Goal: Transaction & Acquisition: Purchase product/service

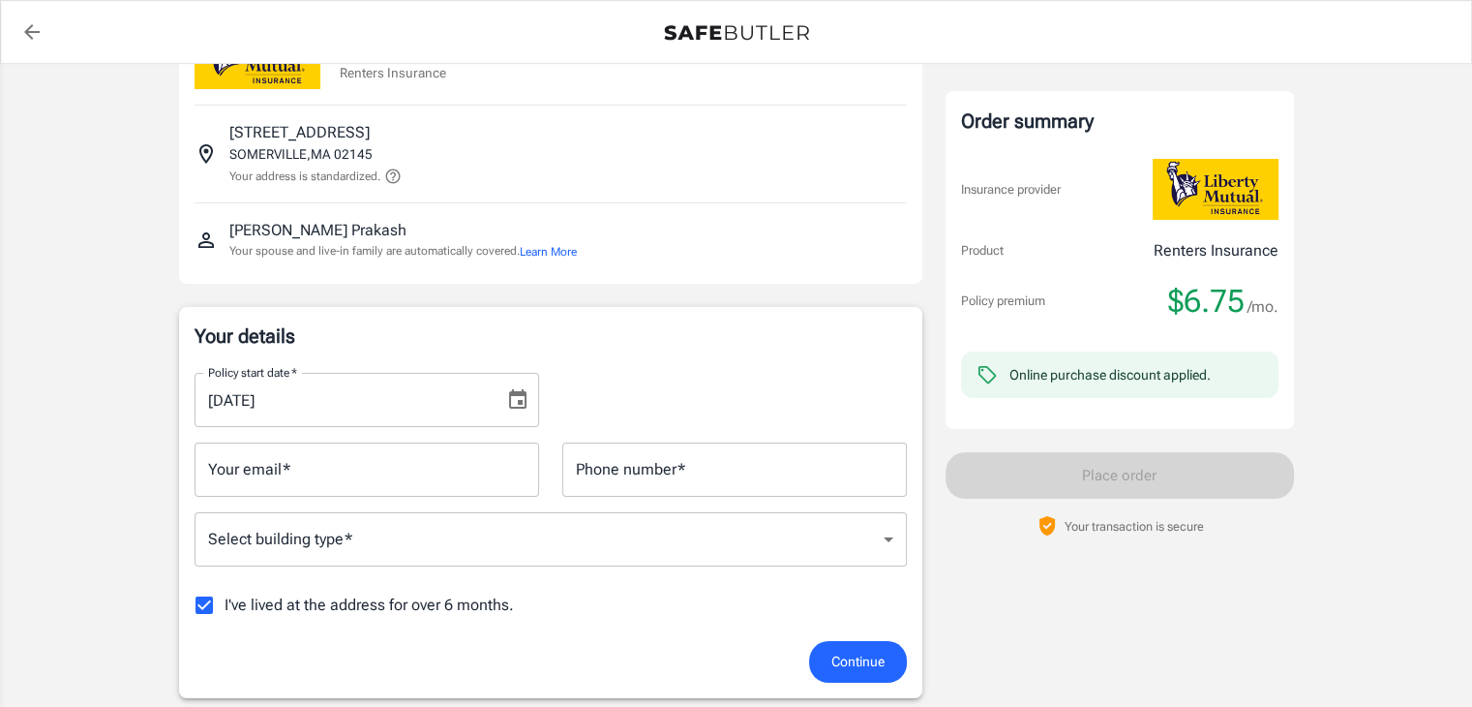
scroll to position [194, 0]
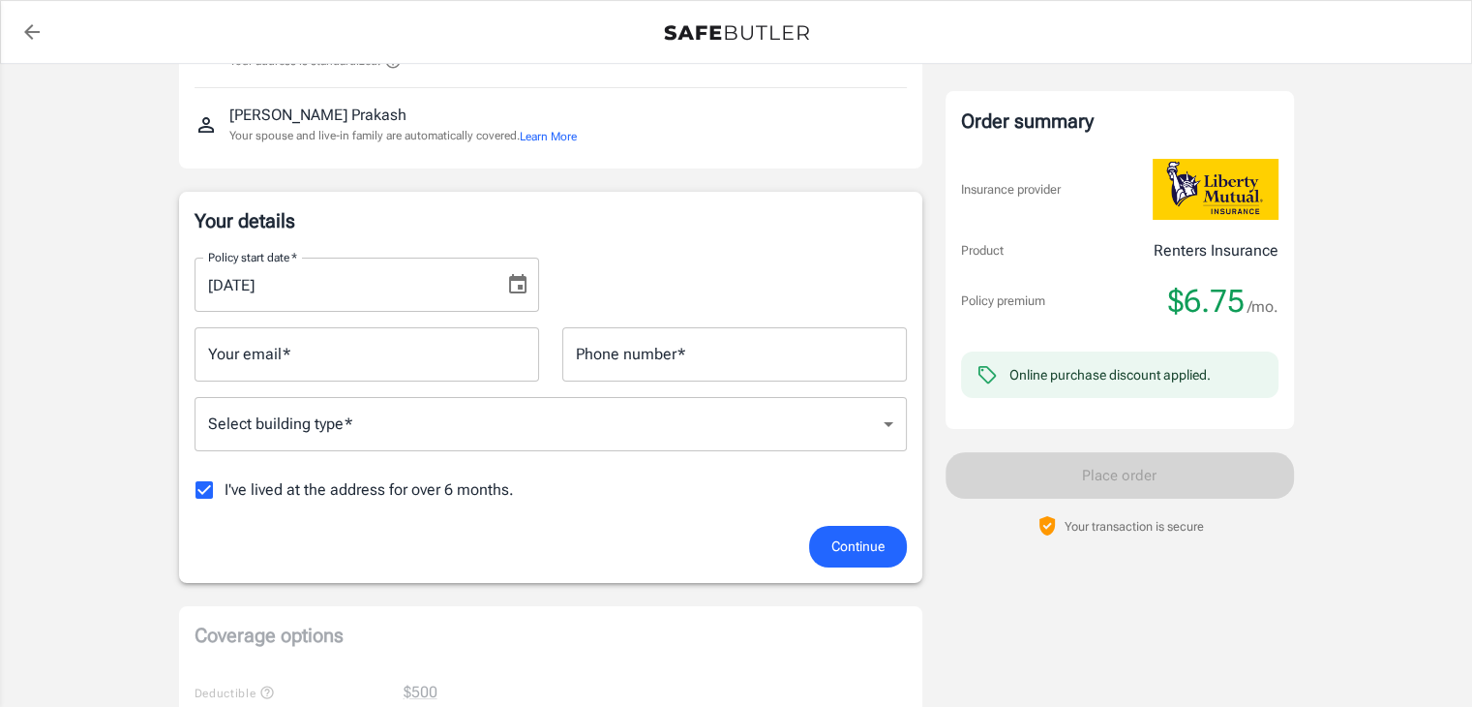
click at [356, 490] on span "I've lived at the address for over 6 months." at bounding box center [369, 489] width 289 height 23
click at [225, 490] on input "I've lived at the address for over 6 months." at bounding box center [204, 489] width 41 height 41
checkbox input "false"
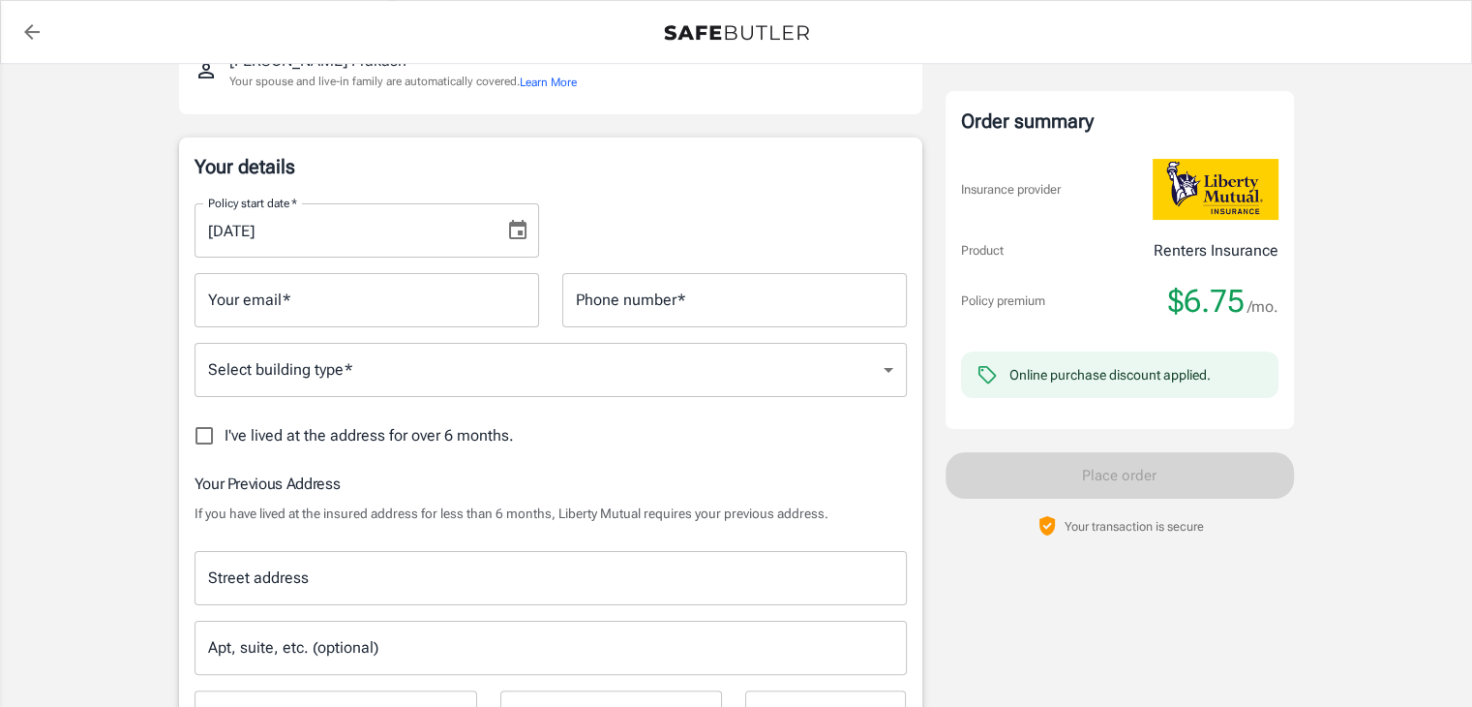
scroll to position [290, 0]
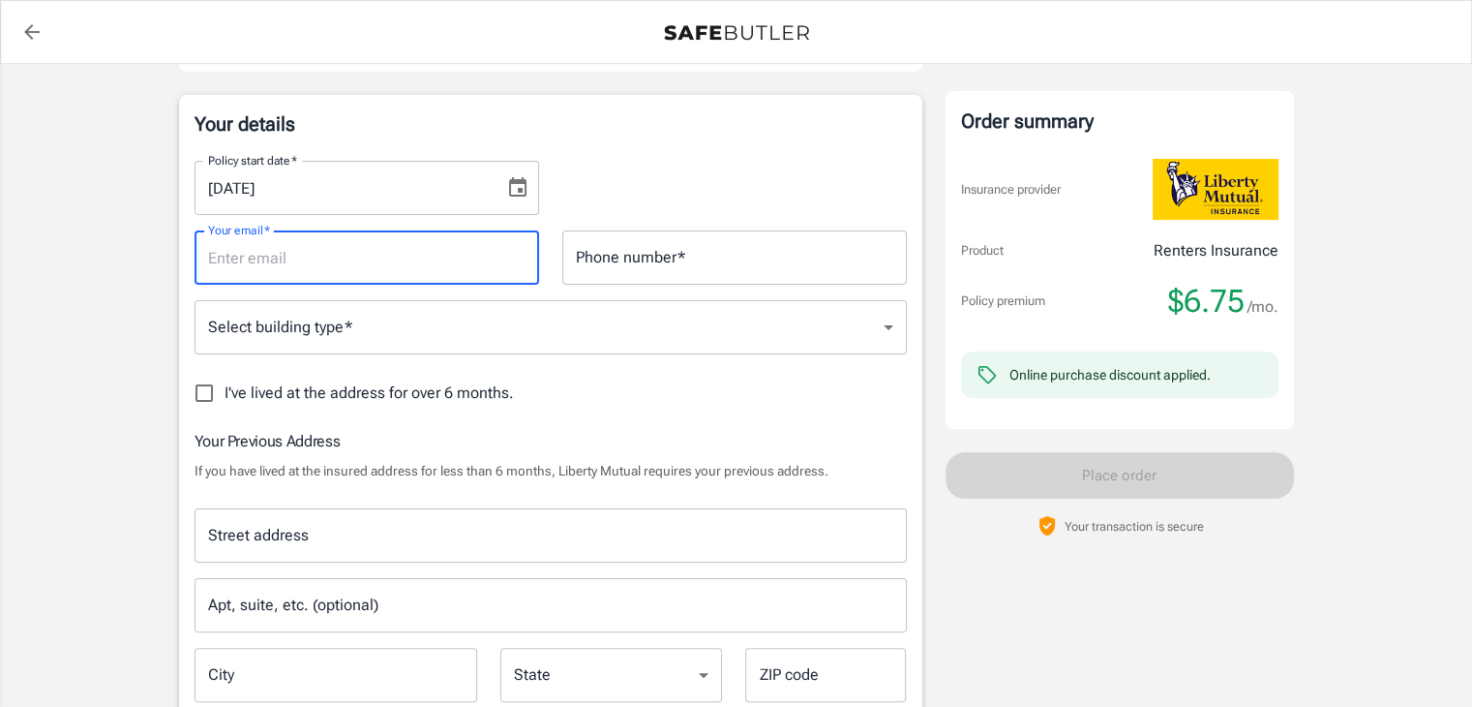
click at [355, 254] on input "Your email   *" at bounding box center [367, 257] width 345 height 54
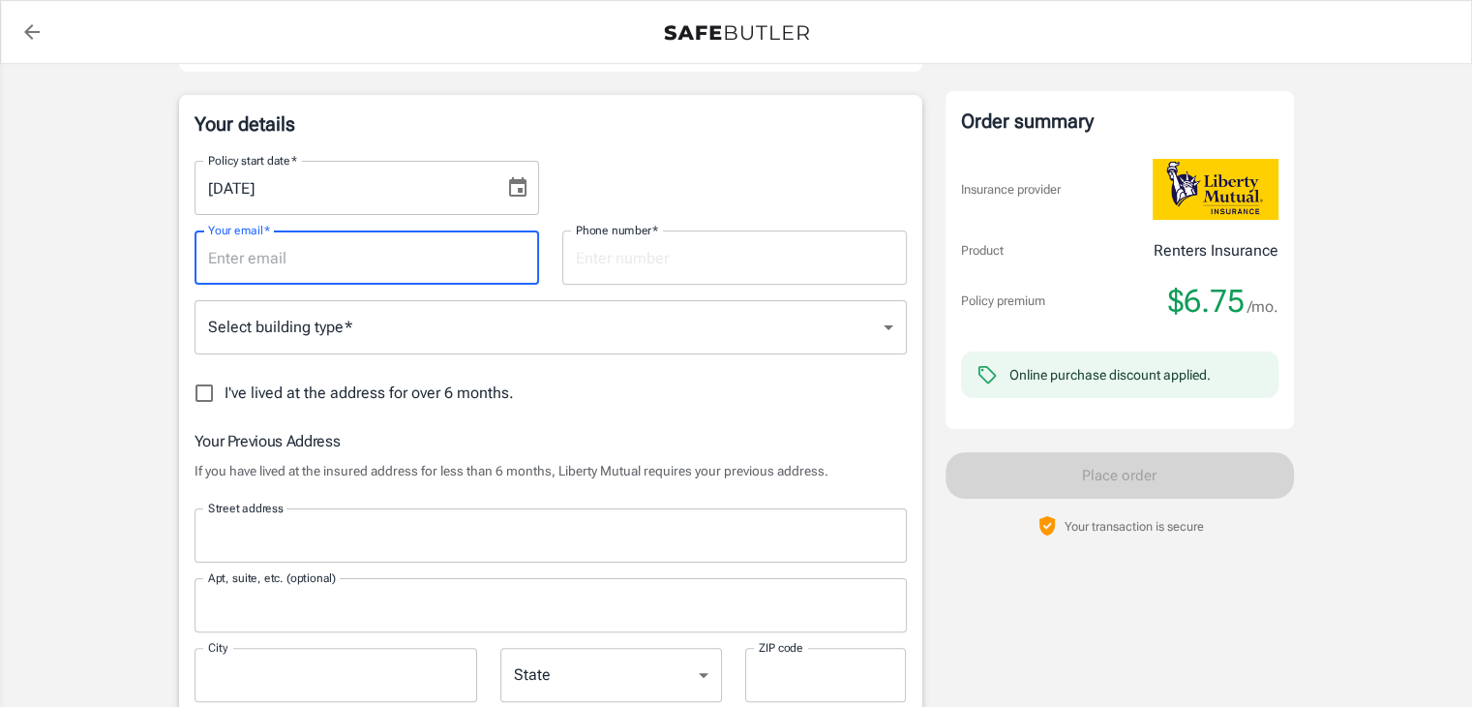
type input "harsha.prakash44@gmail.com"
type input "8482486007"
type input "Crescent St"
type input "#14"
type input "Boston"
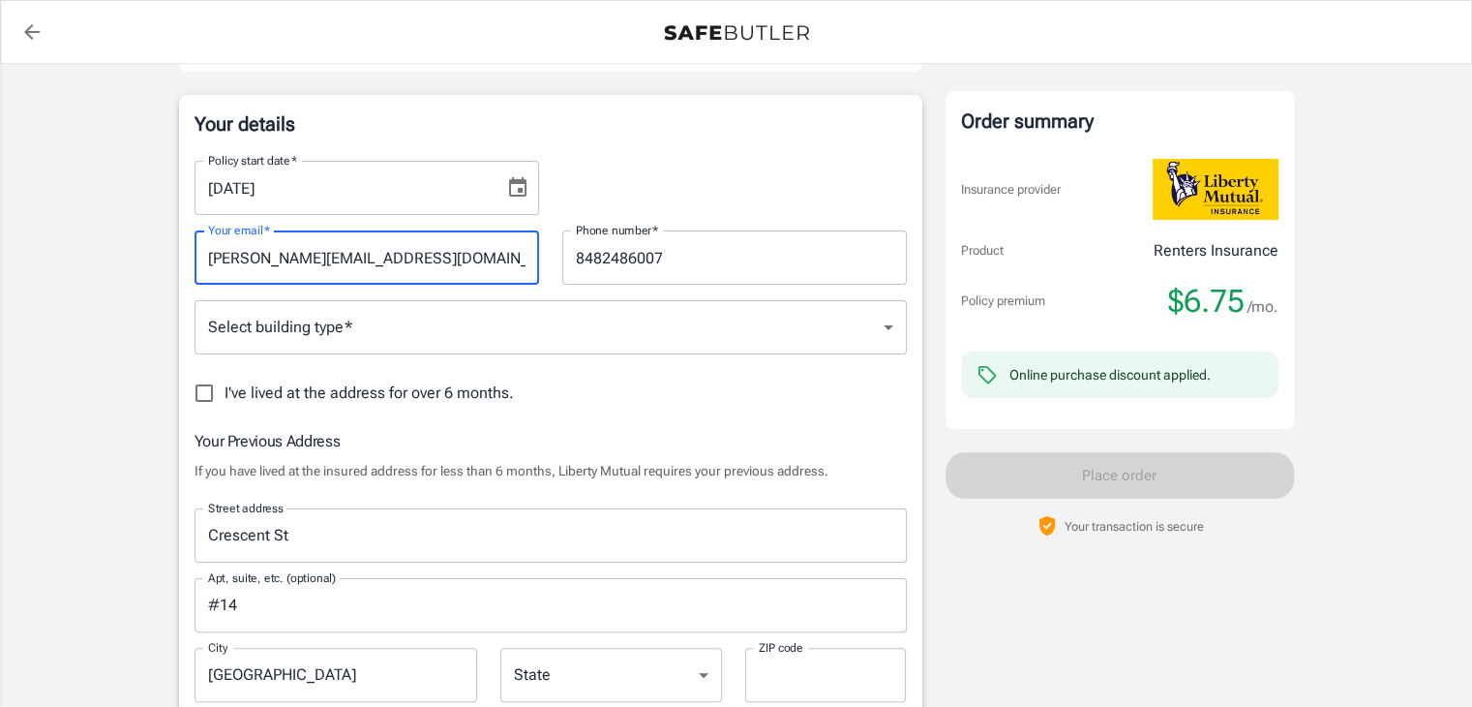
type input "02145"
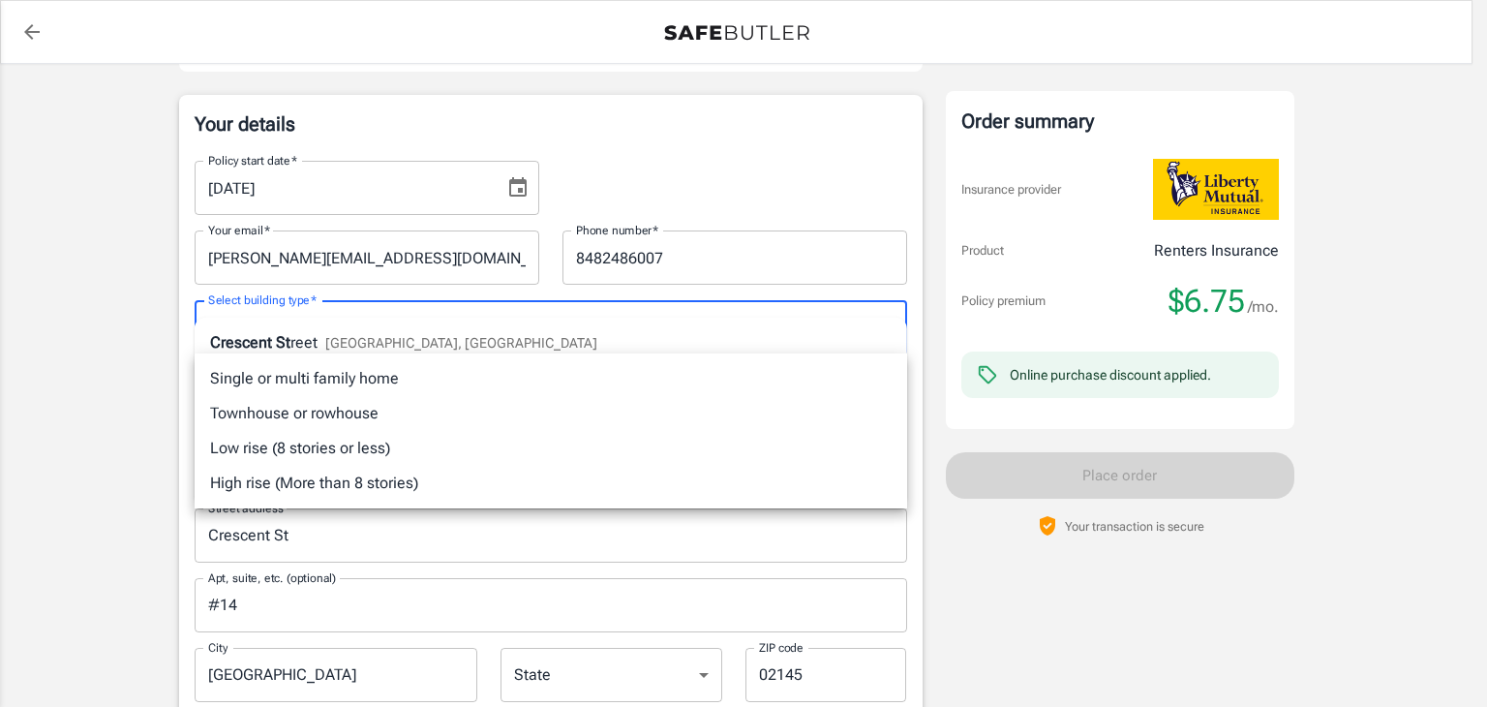
click at [366, 389] on li "Single or multi family home" at bounding box center [551, 378] width 712 height 35
type input "singlefamily"
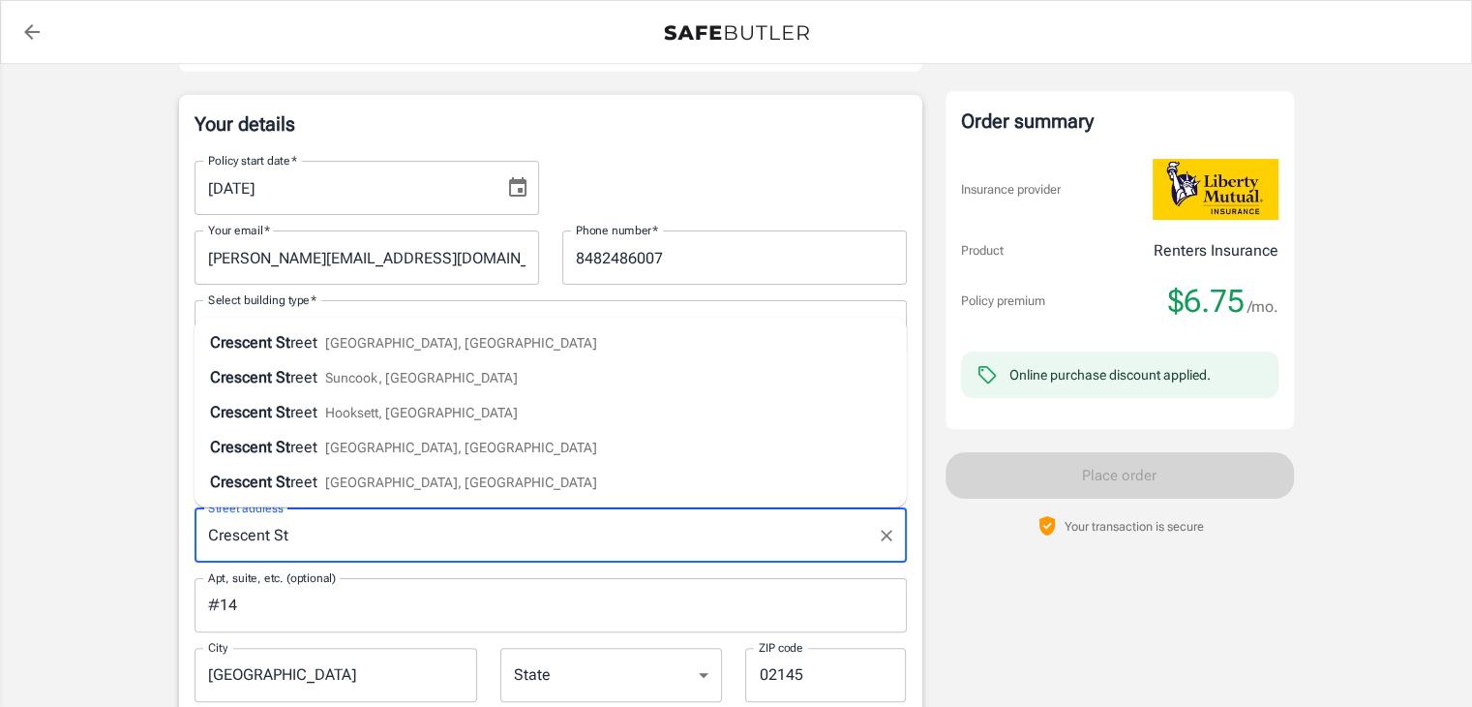
click at [337, 544] on input "Crescent St" at bounding box center [536, 535] width 666 height 37
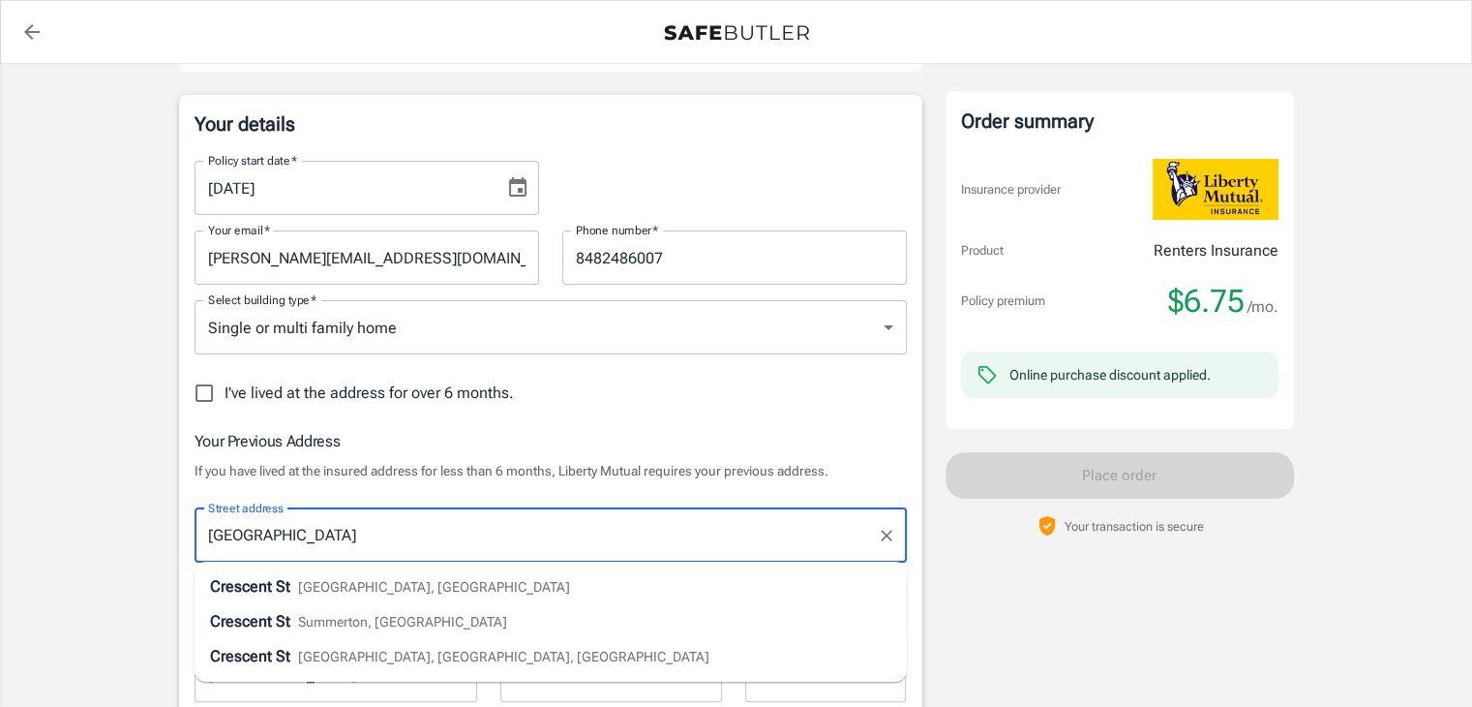
click at [328, 582] on span "Somerville, MA" at bounding box center [434, 586] width 272 height 15
type input "Crescent St"
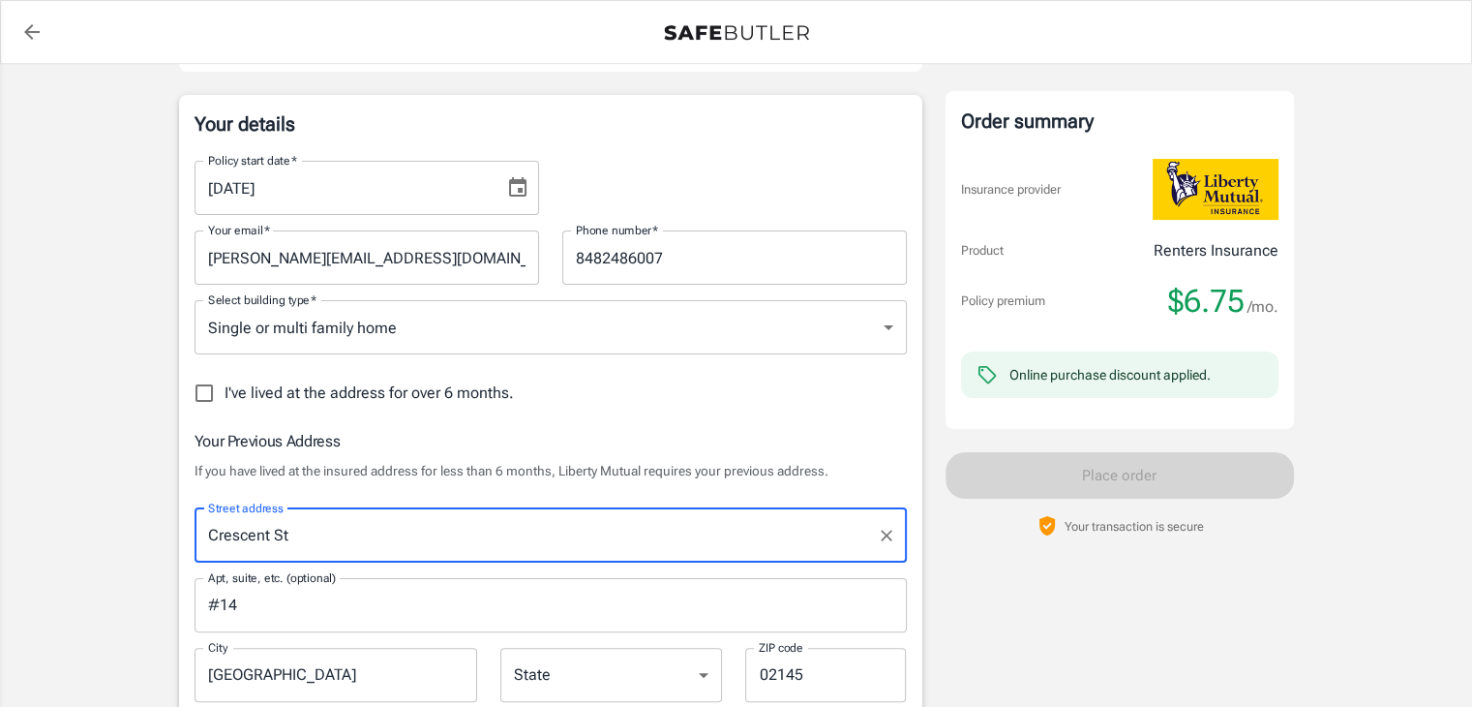
type input "Somerville"
select select "MA"
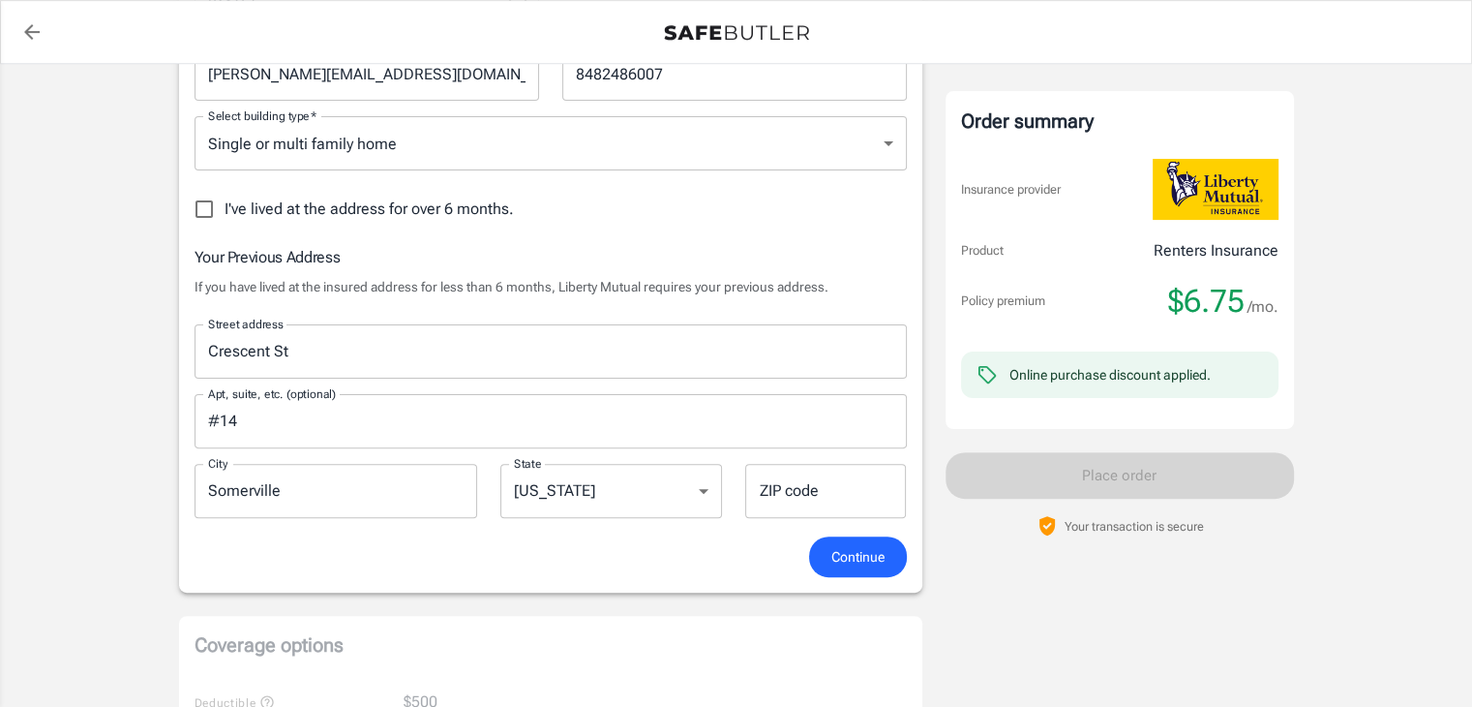
scroll to position [484, 0]
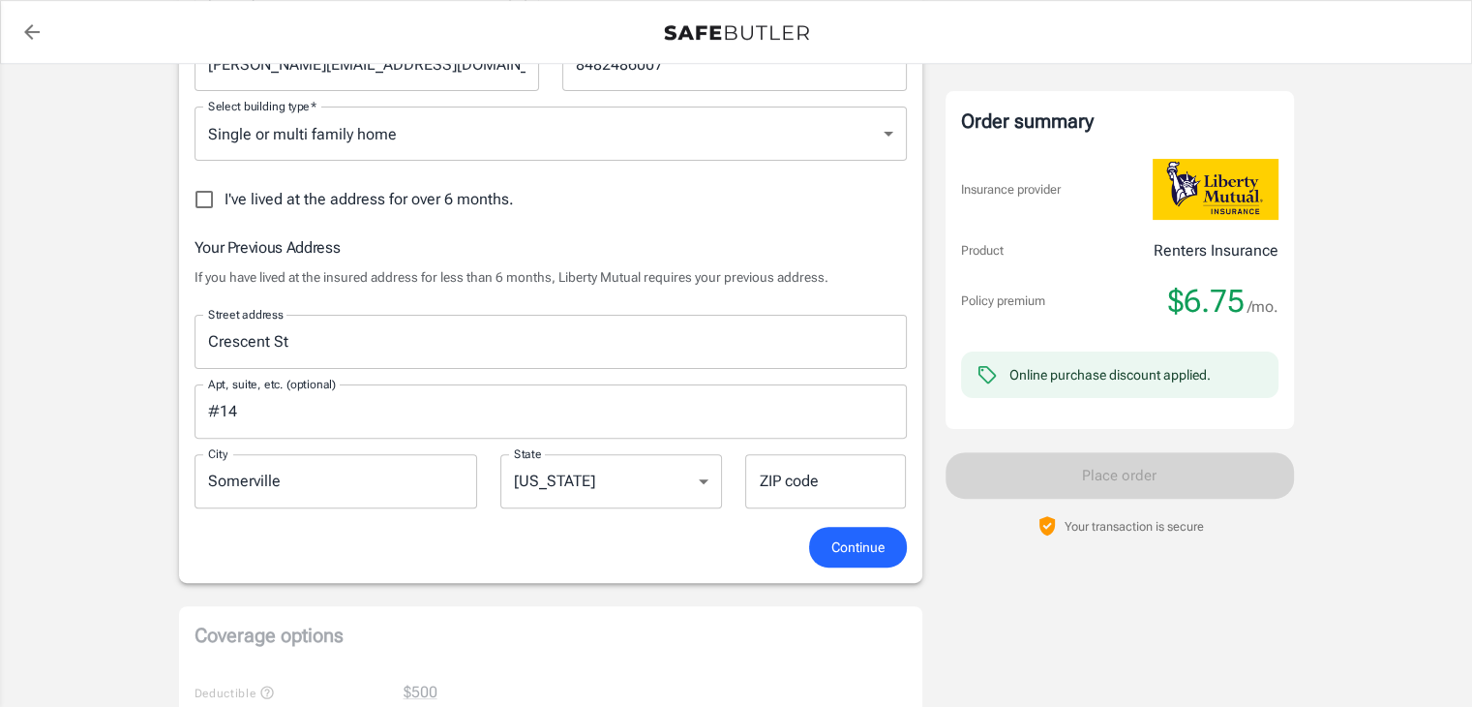
click at [824, 476] on input "ZIP code" at bounding box center [825, 481] width 161 height 54
click at [794, 486] on input "ZIP code" at bounding box center [825, 481] width 161 height 54
type input "02145"
click at [710, 530] on div "Continue" at bounding box center [551, 548] width 736 height 42
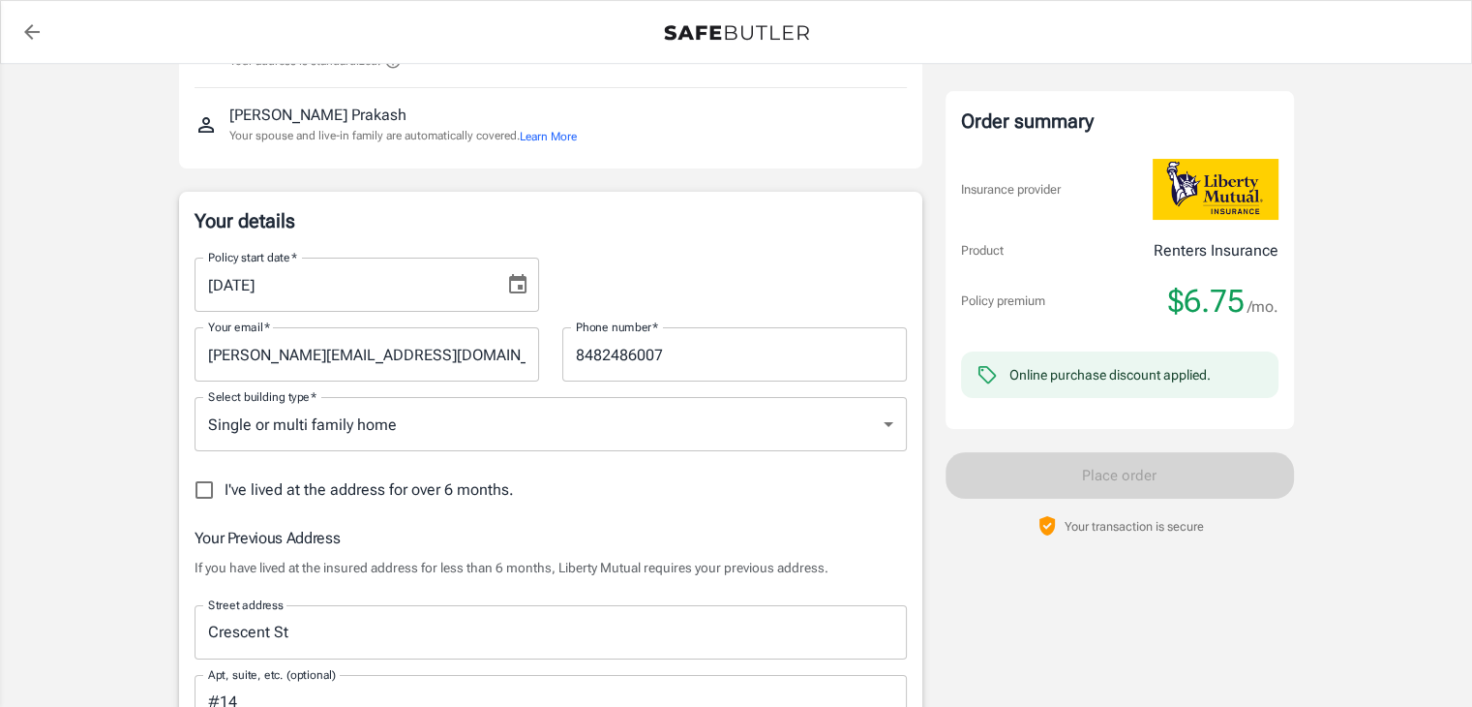
scroll to position [387, 0]
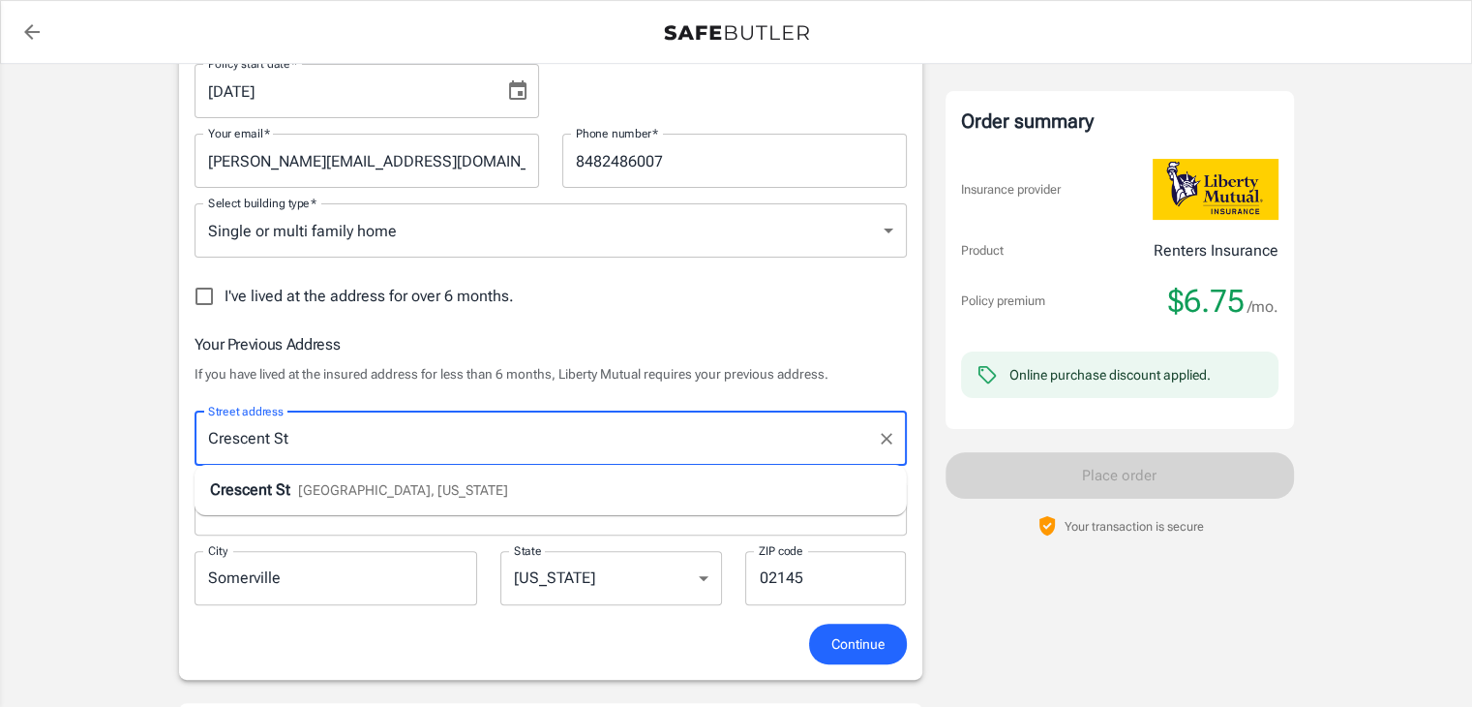
drag, startPoint x: 415, startPoint y: 429, endPoint x: 157, endPoint y: 429, distance: 258.4
click at [157, 429] on div "Liberty Mutual Renters Insurance 14 CRESCENT ST SOMERVILLE , MA 02145 Your addr…" at bounding box center [737, 637] width 1162 height 1921
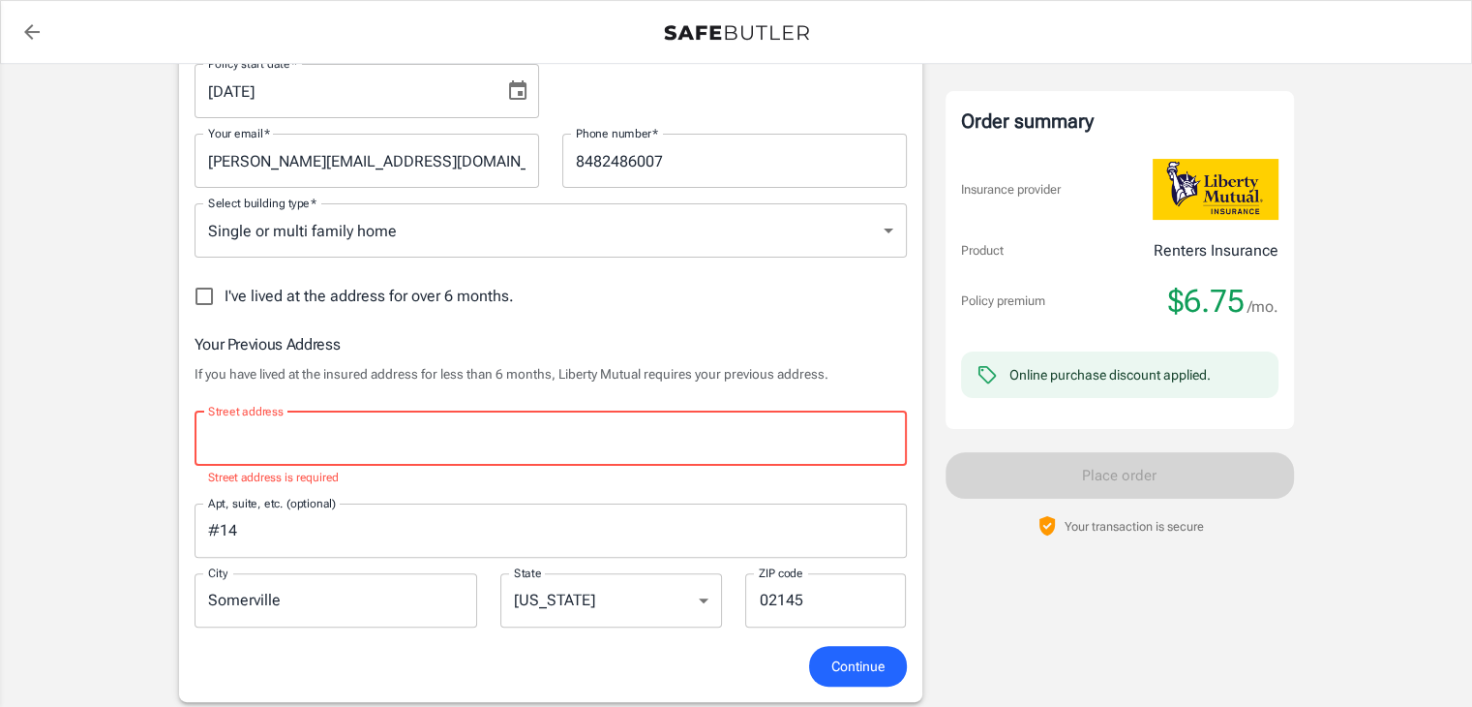
click at [335, 530] on input "#14" at bounding box center [551, 530] width 712 height 54
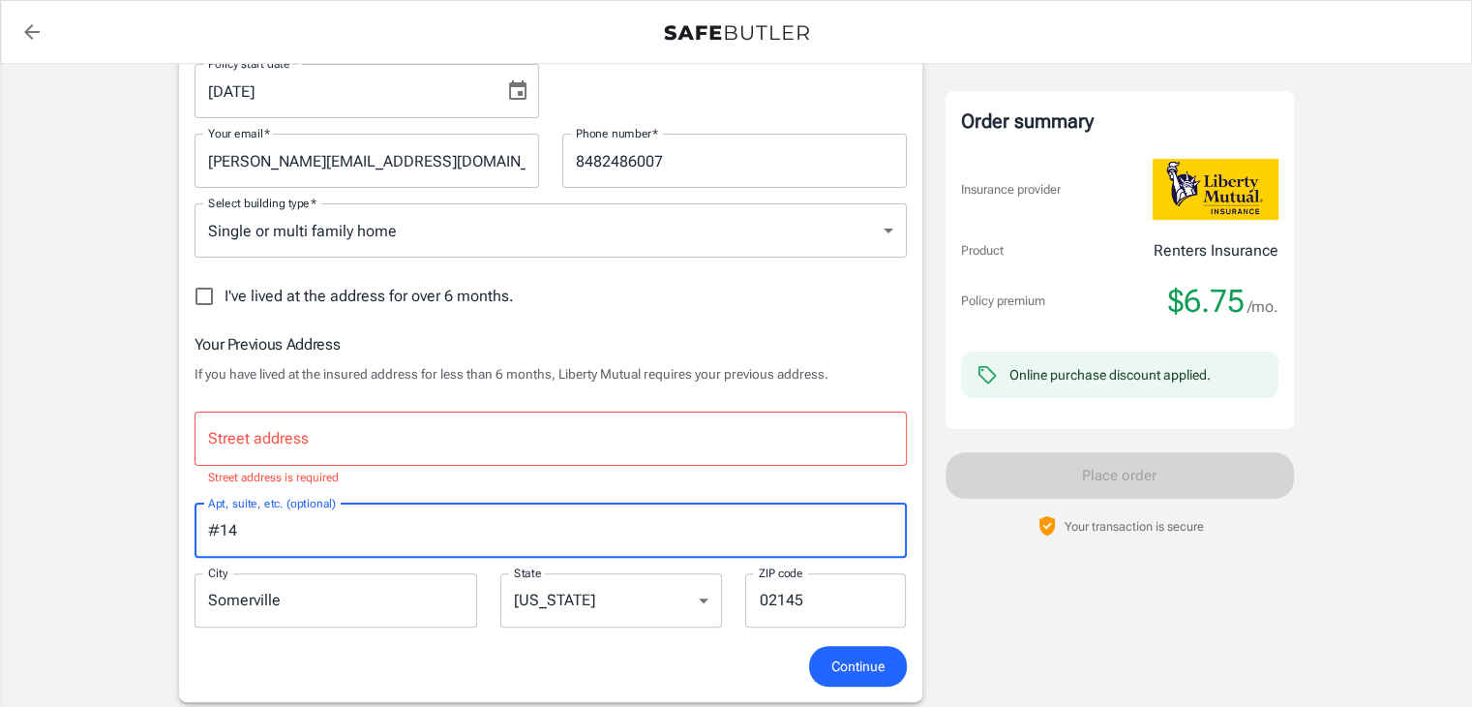
click at [335, 530] on input "#14" at bounding box center [551, 530] width 712 height 54
click at [326, 589] on input "Somerville" at bounding box center [337, 600] width 284 height 54
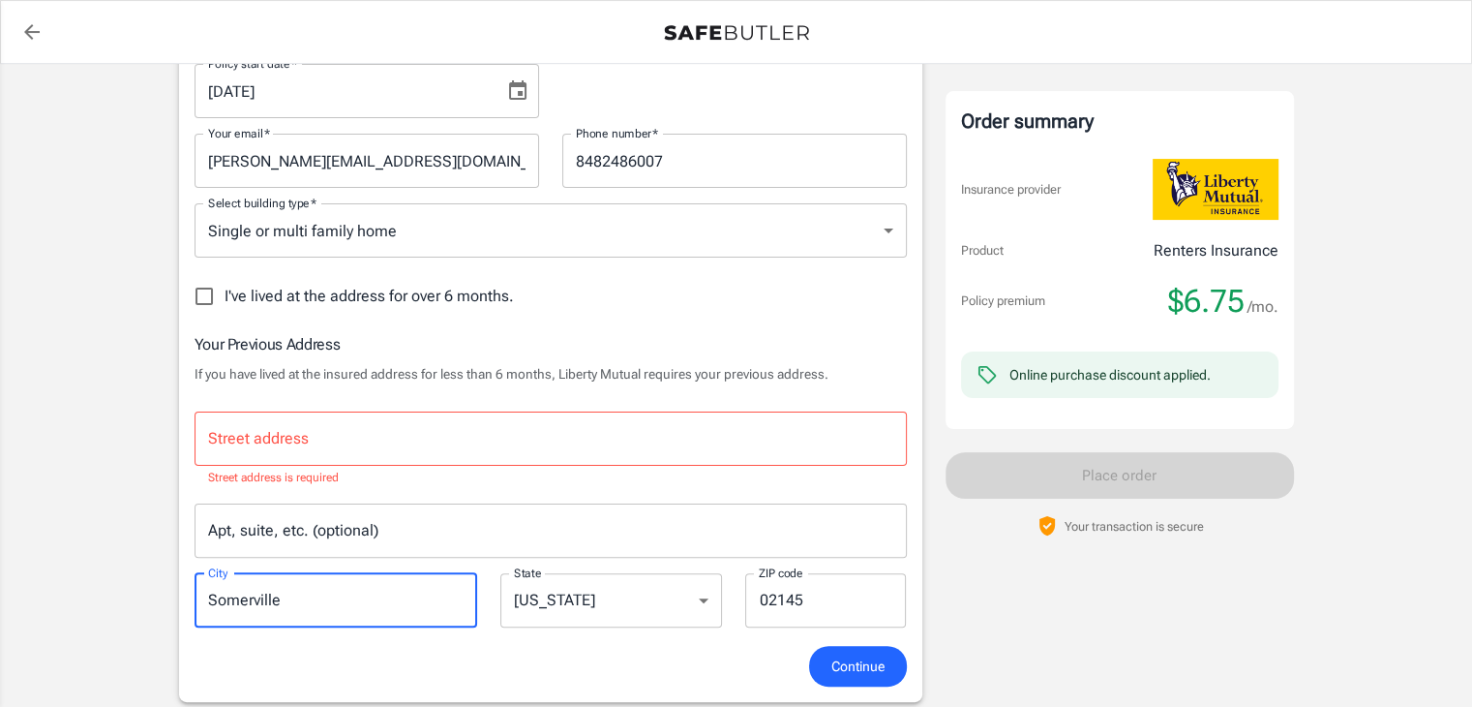
click at [326, 589] on input "Somerville" at bounding box center [337, 600] width 284 height 54
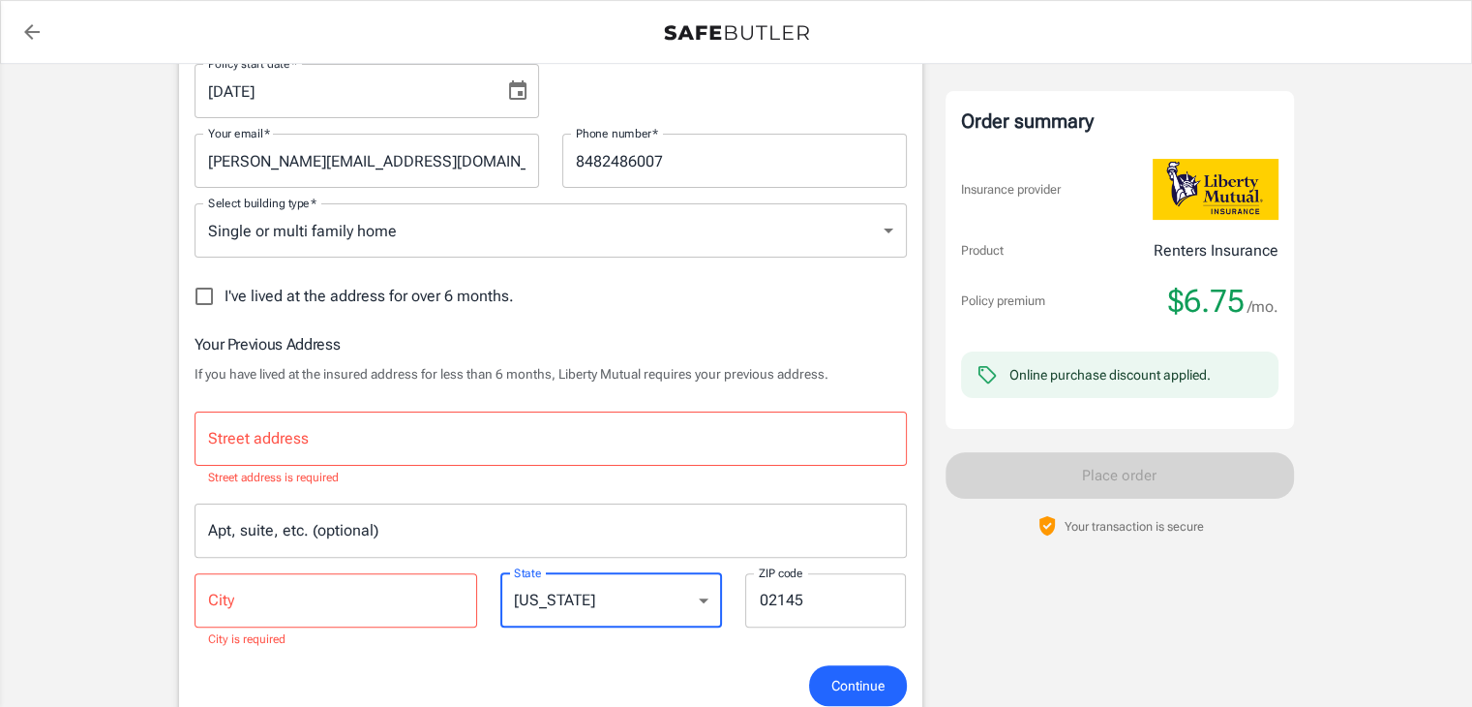
click at [646, 603] on select "Alabama Alaska Arizona Arkansas California Colorado Connecticut Delaware Distri…" at bounding box center [611, 600] width 222 height 54
click at [818, 601] on input "02145" at bounding box center [825, 600] width 161 height 54
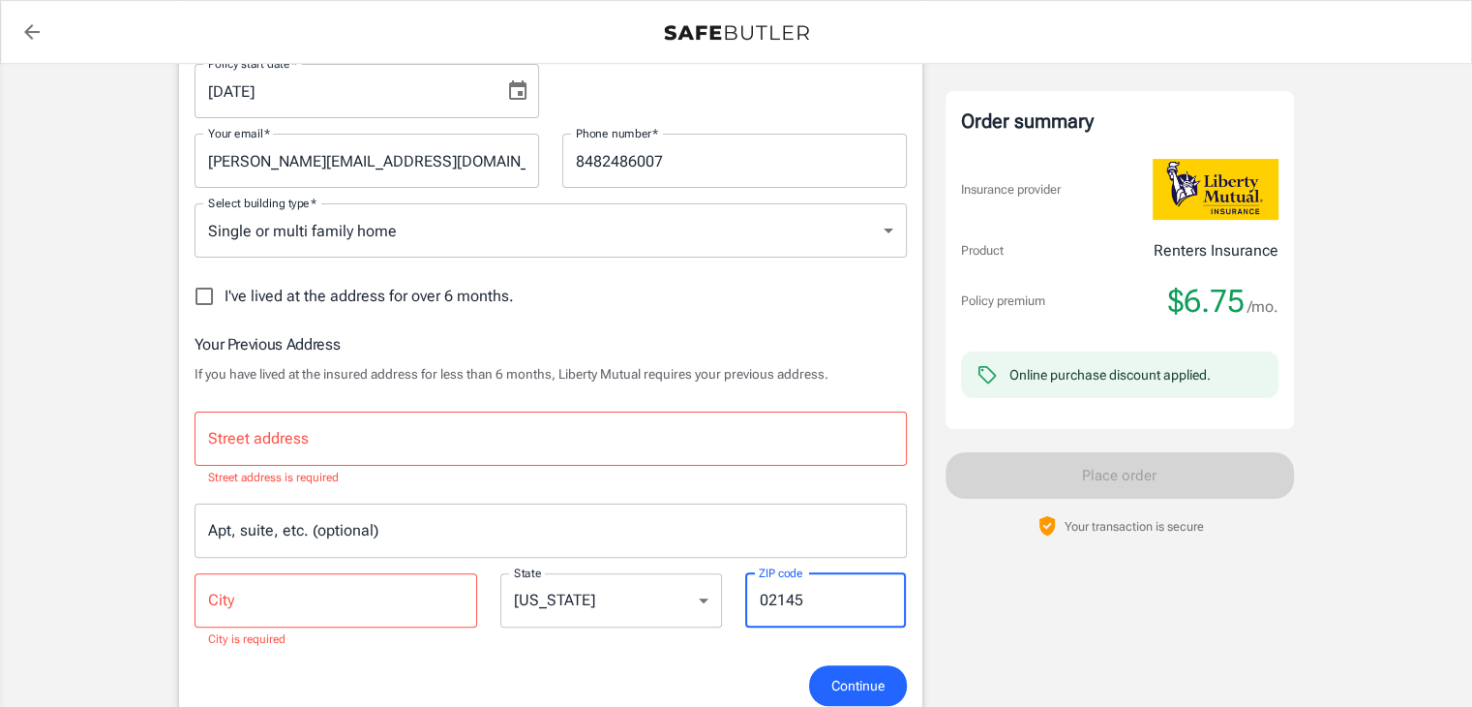
click at [829, 601] on input "02145" at bounding box center [825, 600] width 161 height 54
click at [653, 650] on div "Your Previous Address If you have lived at the insured address for less than 6 …" at bounding box center [551, 498] width 712 height 332
click at [234, 291] on span "I've lived at the address for over 6 months." at bounding box center [369, 296] width 289 height 23
click at [225, 291] on input "I've lived at the address for over 6 months." at bounding box center [204, 296] width 41 height 41
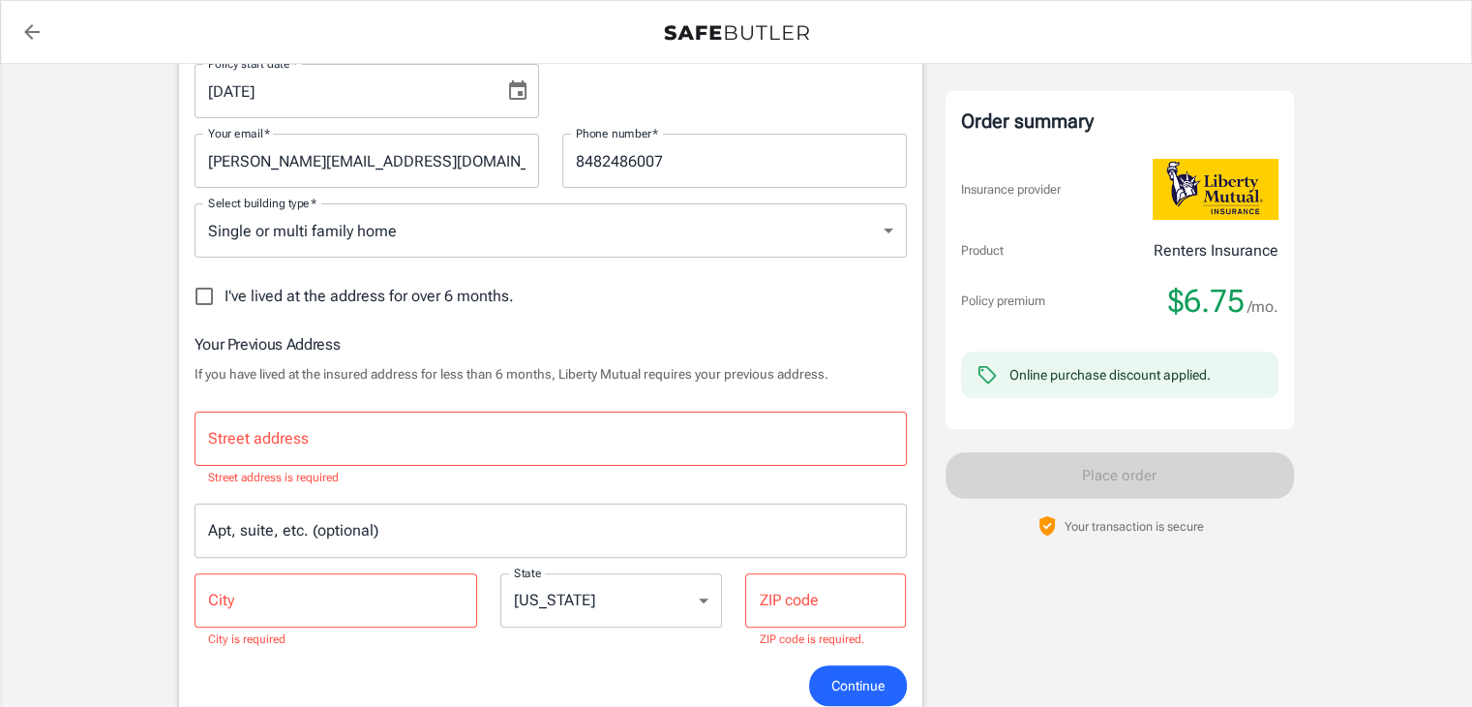
checkbox input "true"
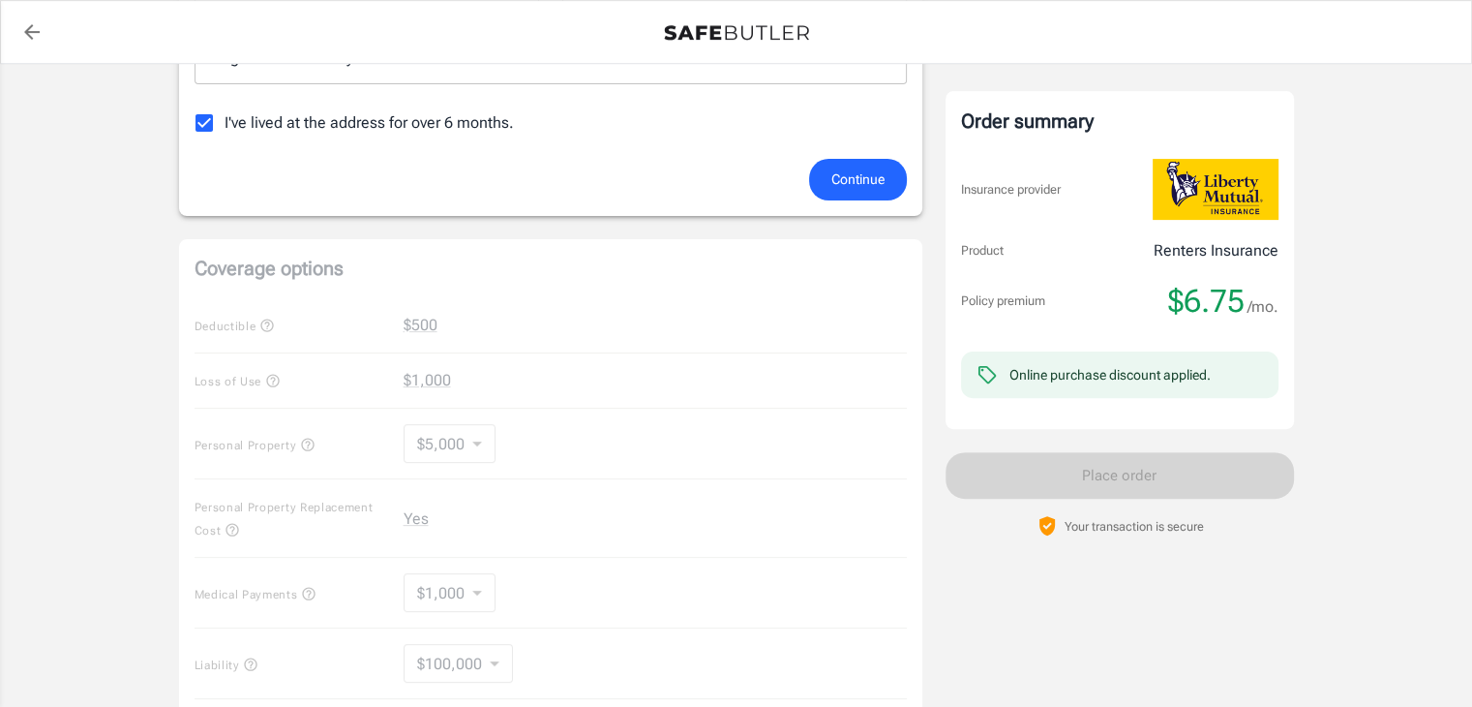
scroll to position [581, 0]
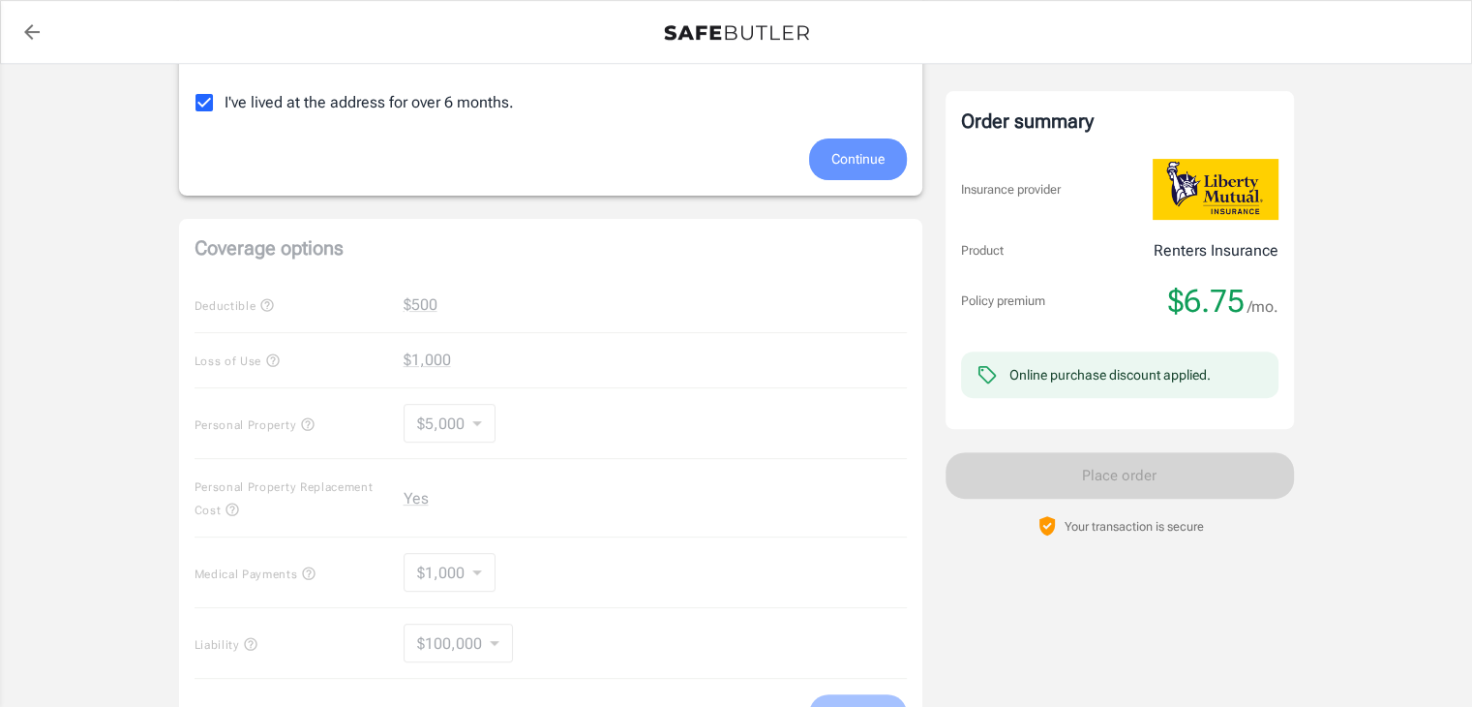
click at [852, 160] on span "Continue" at bounding box center [857, 159] width 53 height 24
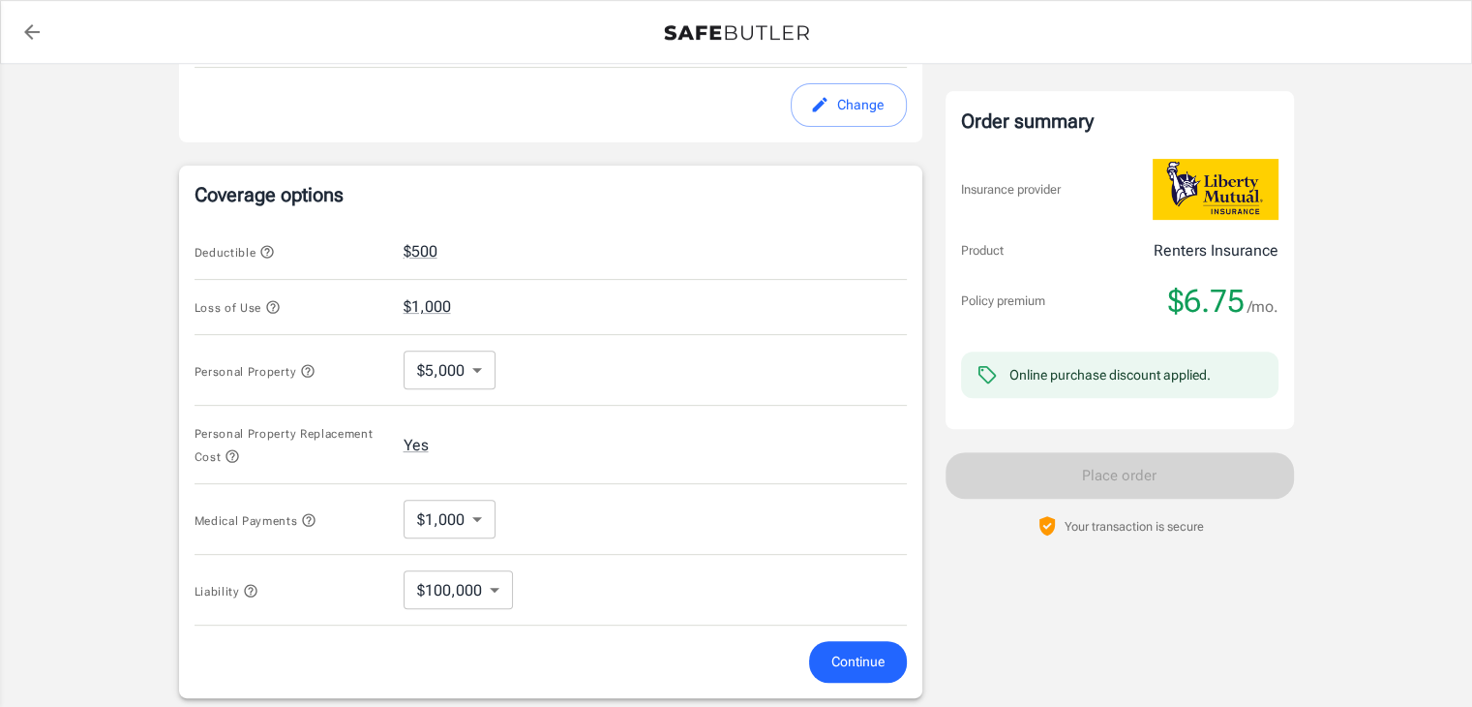
scroll to position [728, 0]
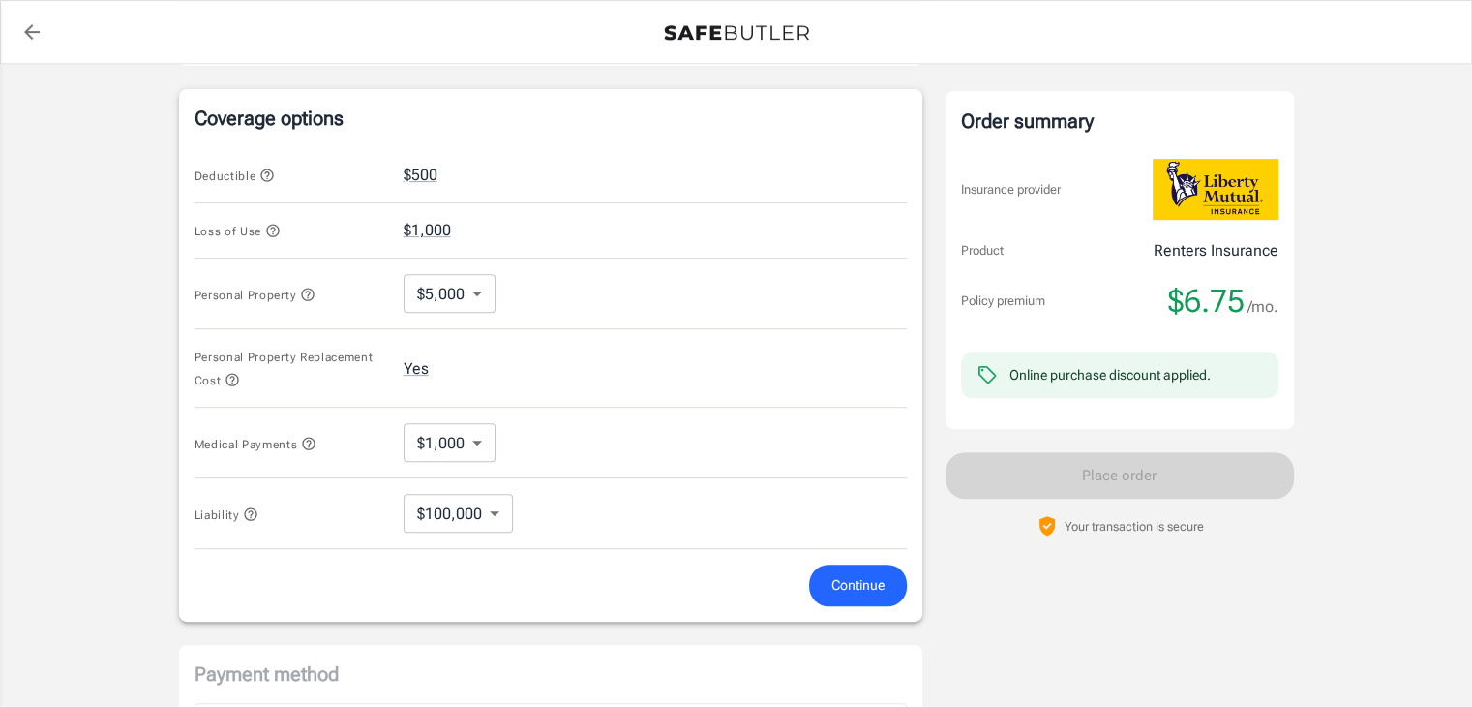
click at [464, 295] on body "Policy premium $ 6.75 /mo Liberty Mutual Renters Insurance 14 CRESCENT ST SOMER…" at bounding box center [736, 196] width 1472 height 1848
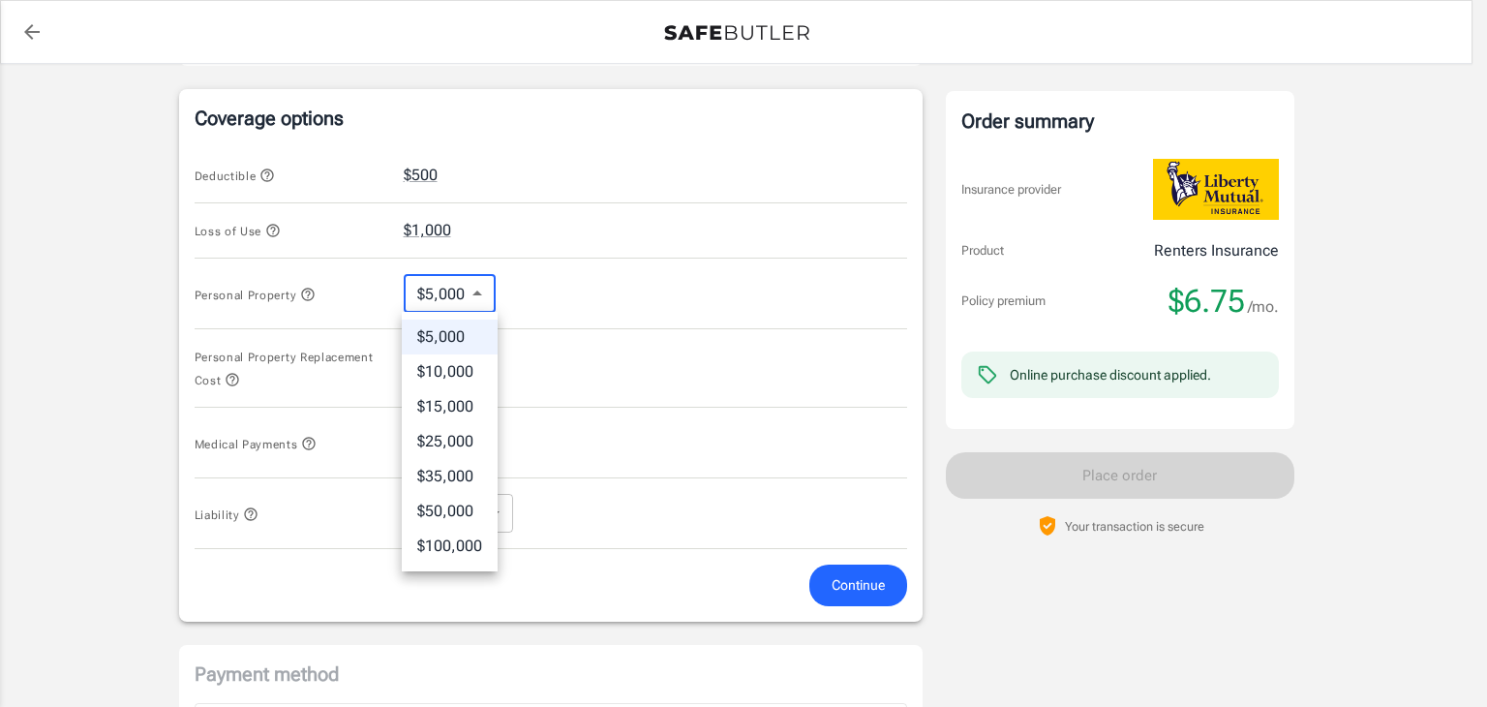
click at [467, 292] on div at bounding box center [743, 353] width 1487 height 707
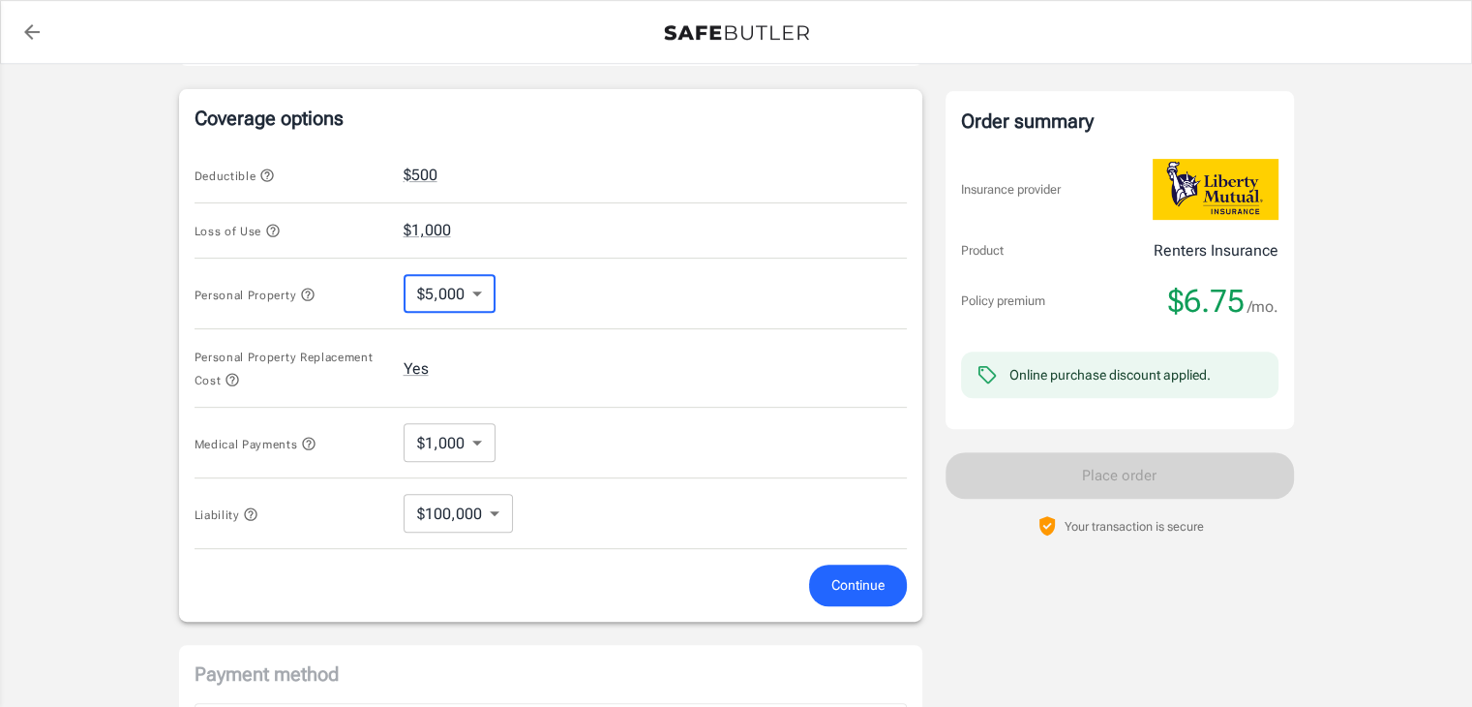
click at [851, 565] on button "Continue" at bounding box center [858, 585] width 98 height 42
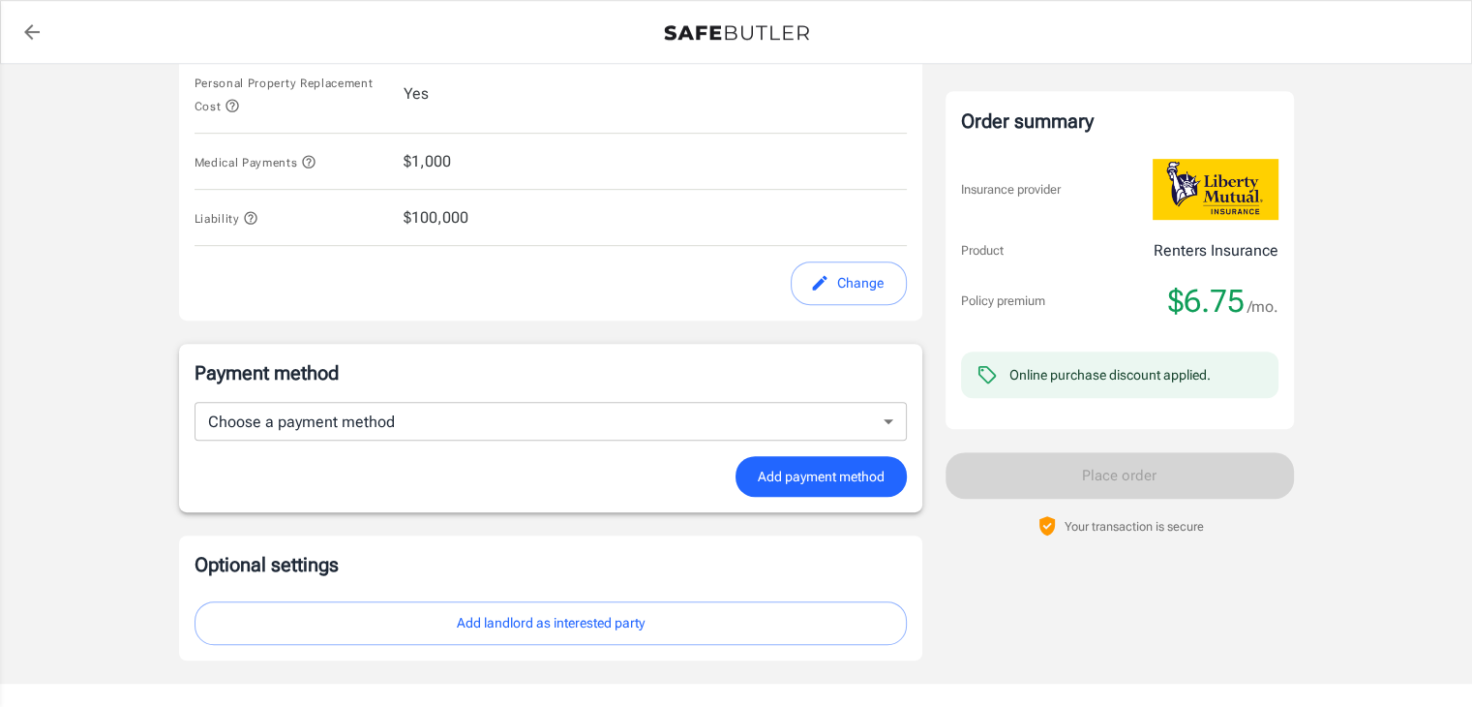
scroll to position [1061, 0]
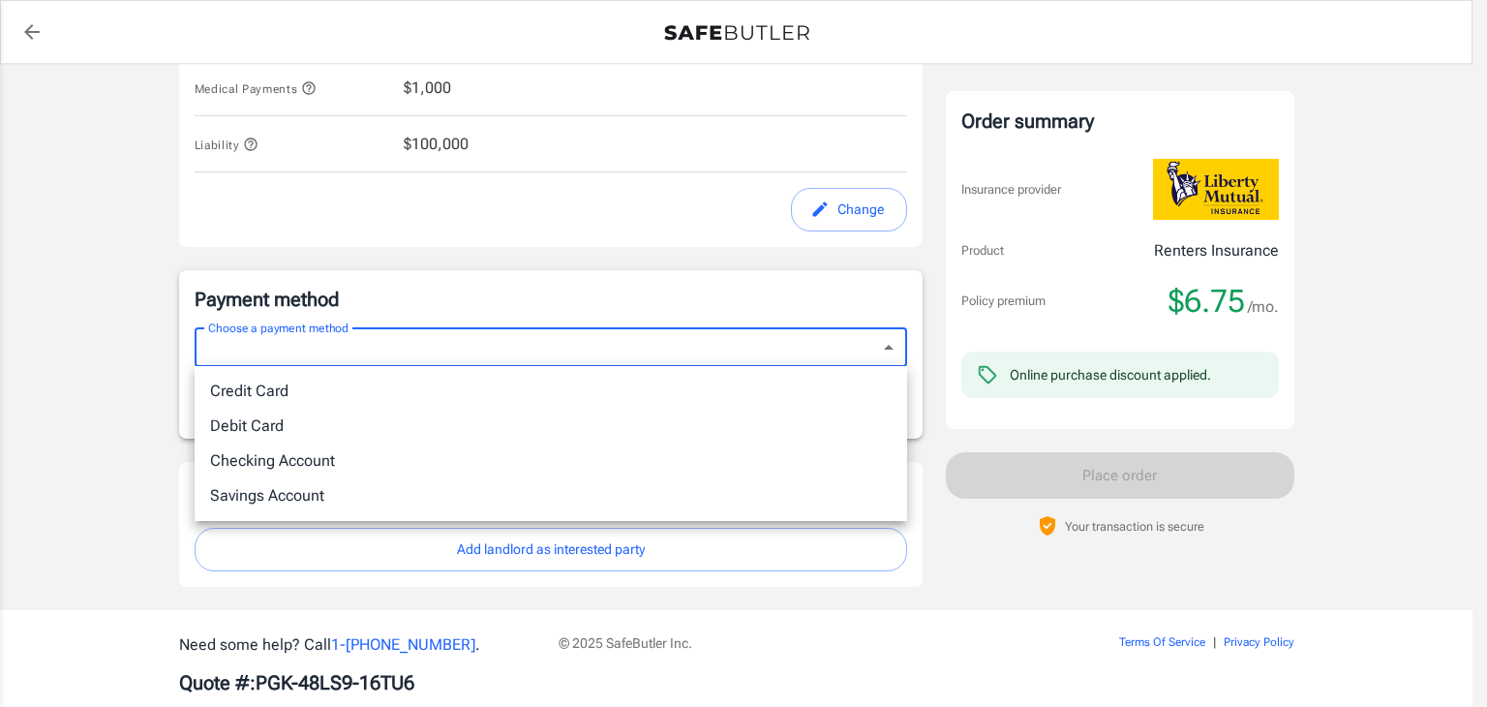
click at [407, 415] on li "Debit Card" at bounding box center [551, 425] width 712 height 35
type input "debit"
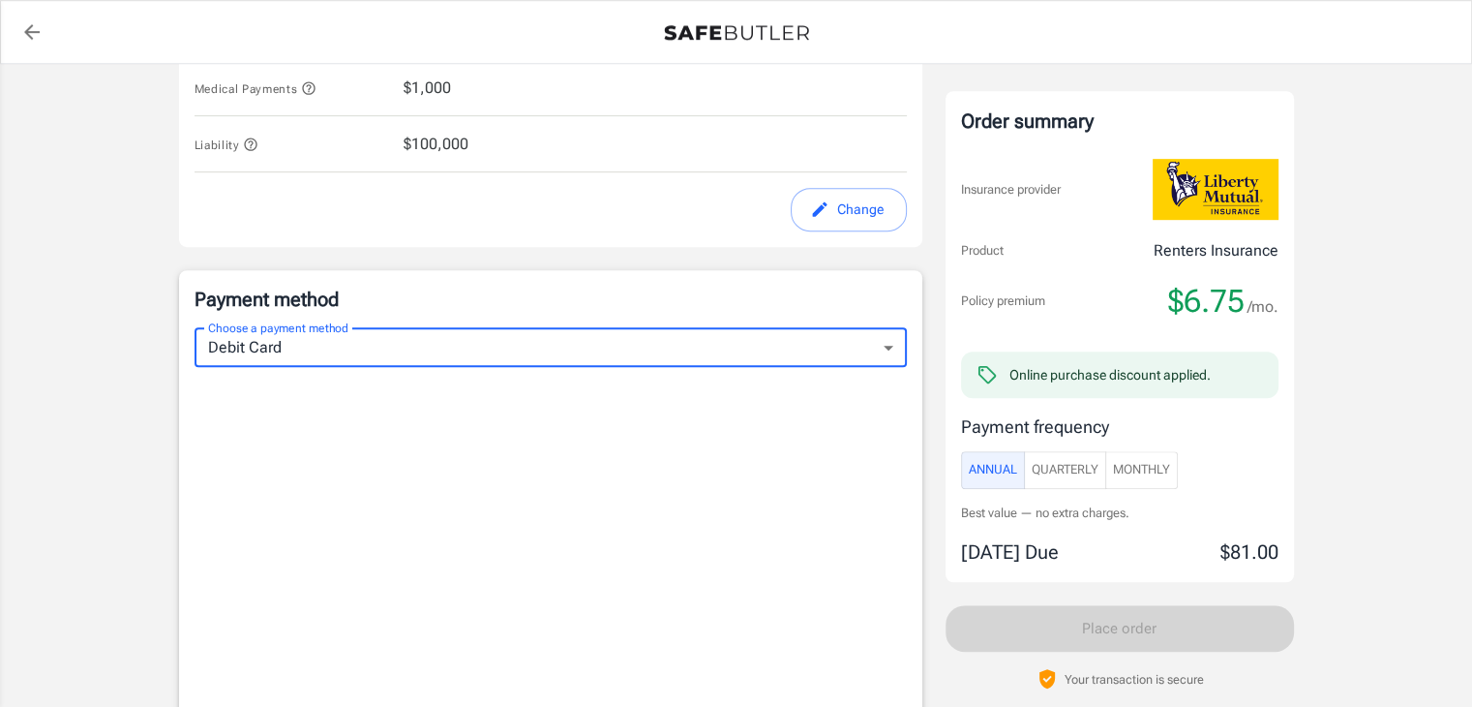
click at [1065, 473] on span "Quarterly" at bounding box center [1065, 470] width 67 height 22
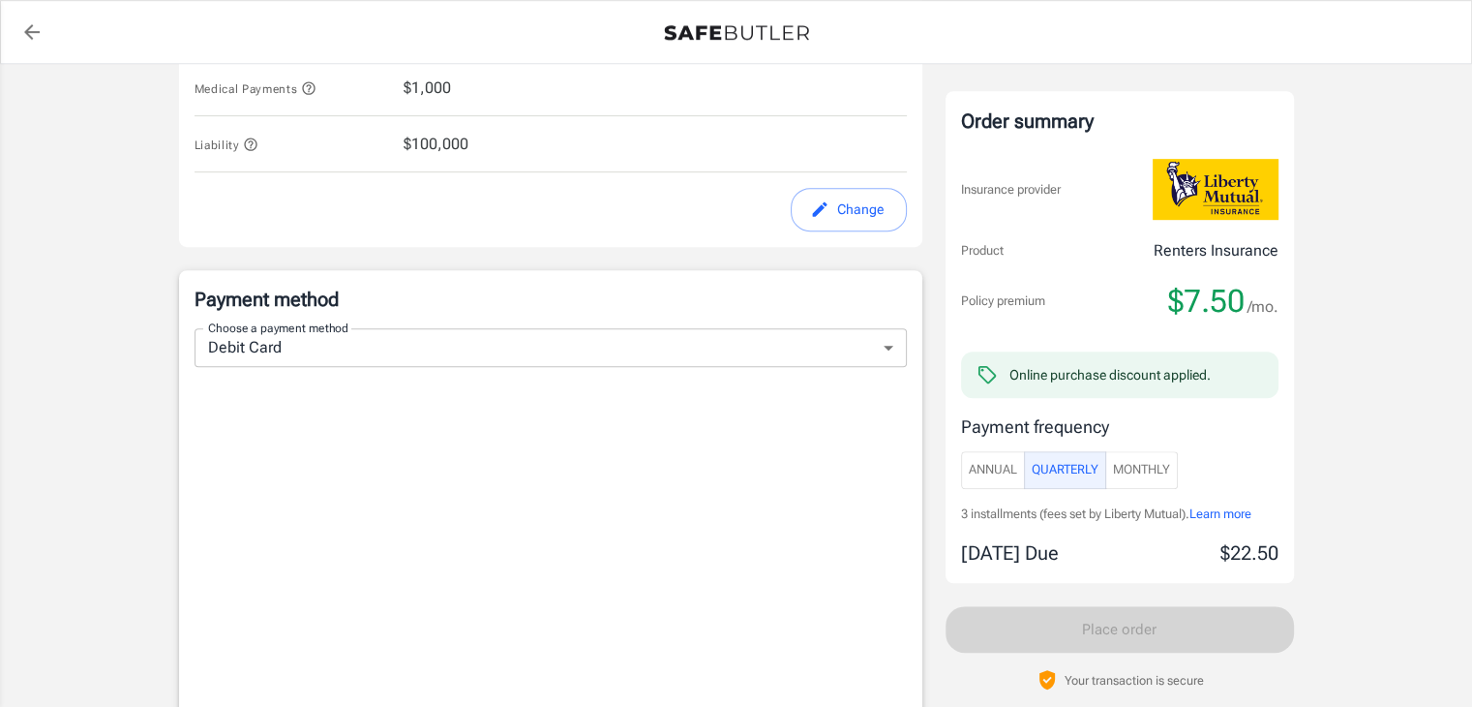
click at [1150, 471] on span "Monthly" at bounding box center [1141, 470] width 57 height 22
click at [1034, 471] on span "Quarterly" at bounding box center [1065, 470] width 67 height 22
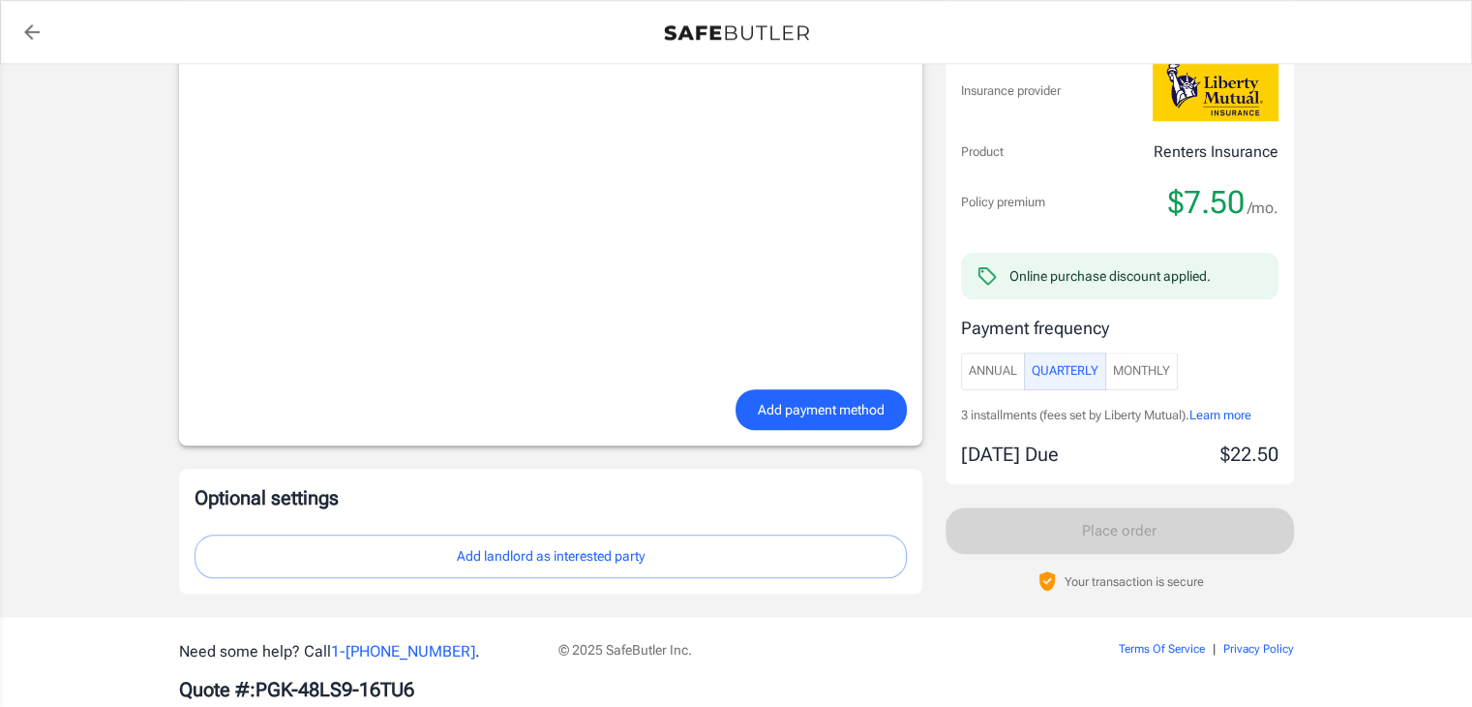
scroll to position [1351, 0]
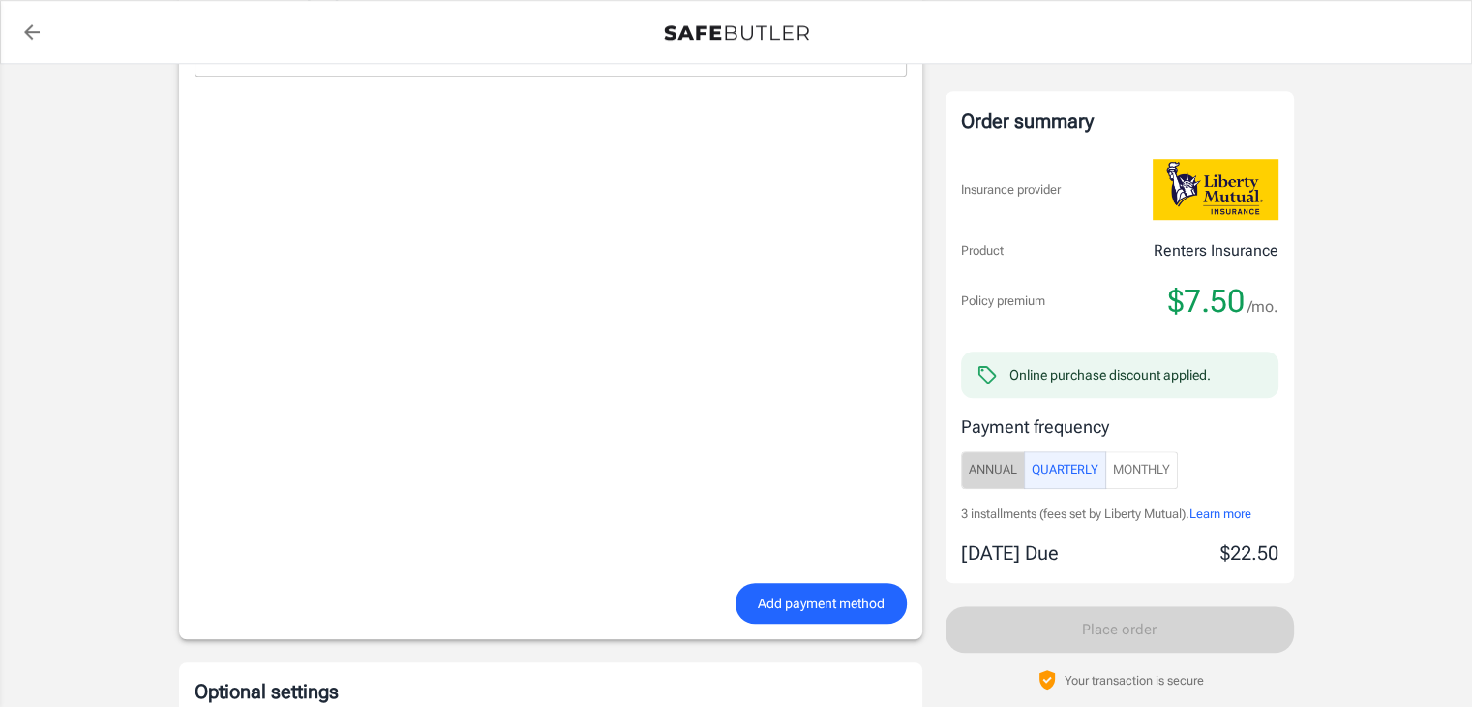
click at [987, 473] on span "Annual" at bounding box center [993, 470] width 48 height 22
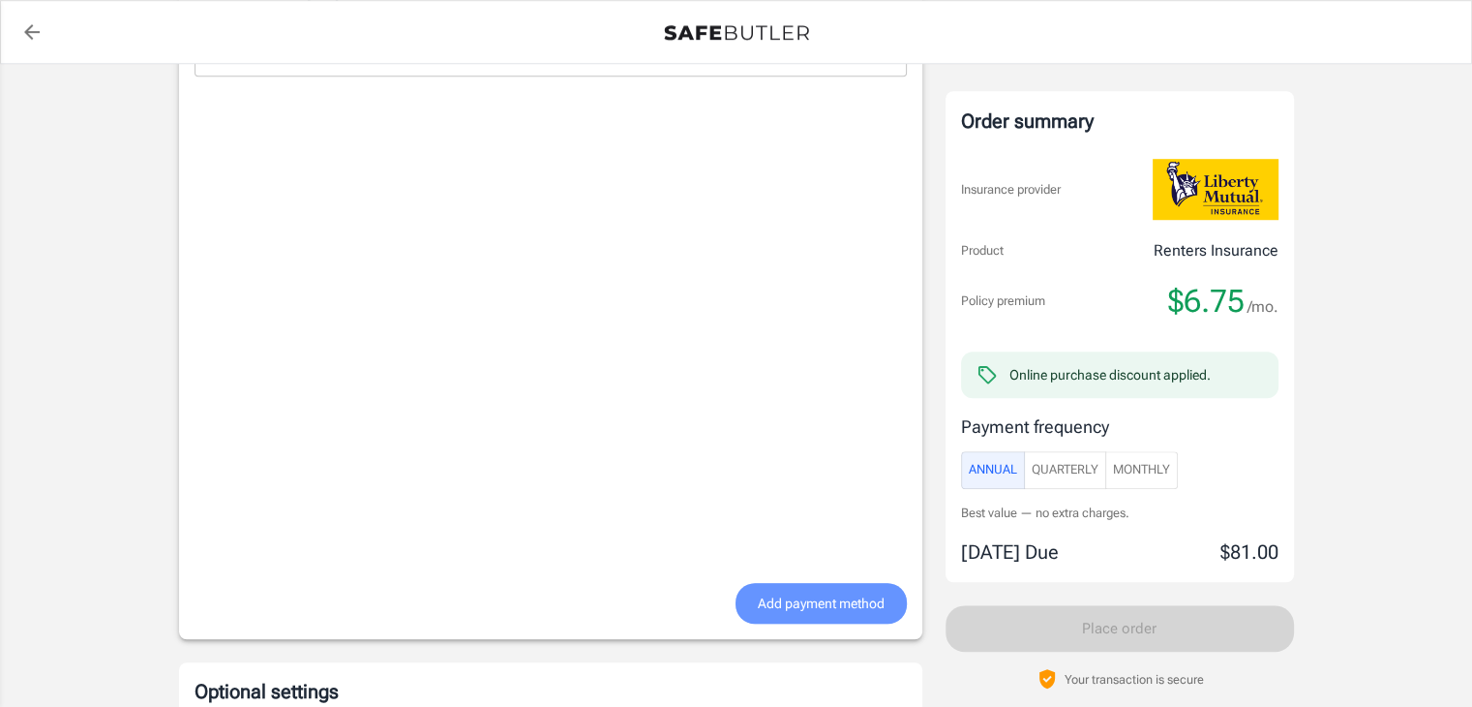
click at [778, 601] on span "Add payment method" at bounding box center [821, 603] width 127 height 24
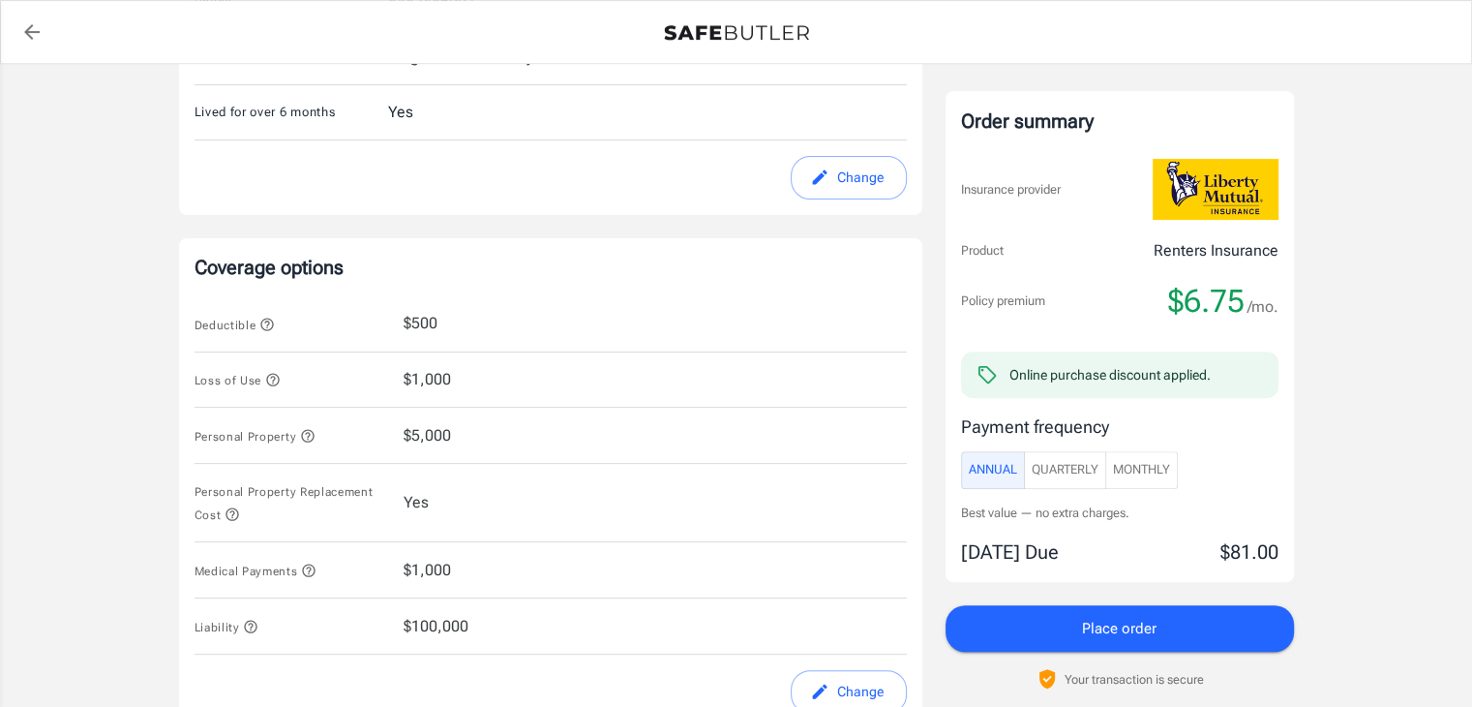
scroll to position [581, 0]
click at [270, 318] on icon "button" at bounding box center [266, 322] width 13 height 13
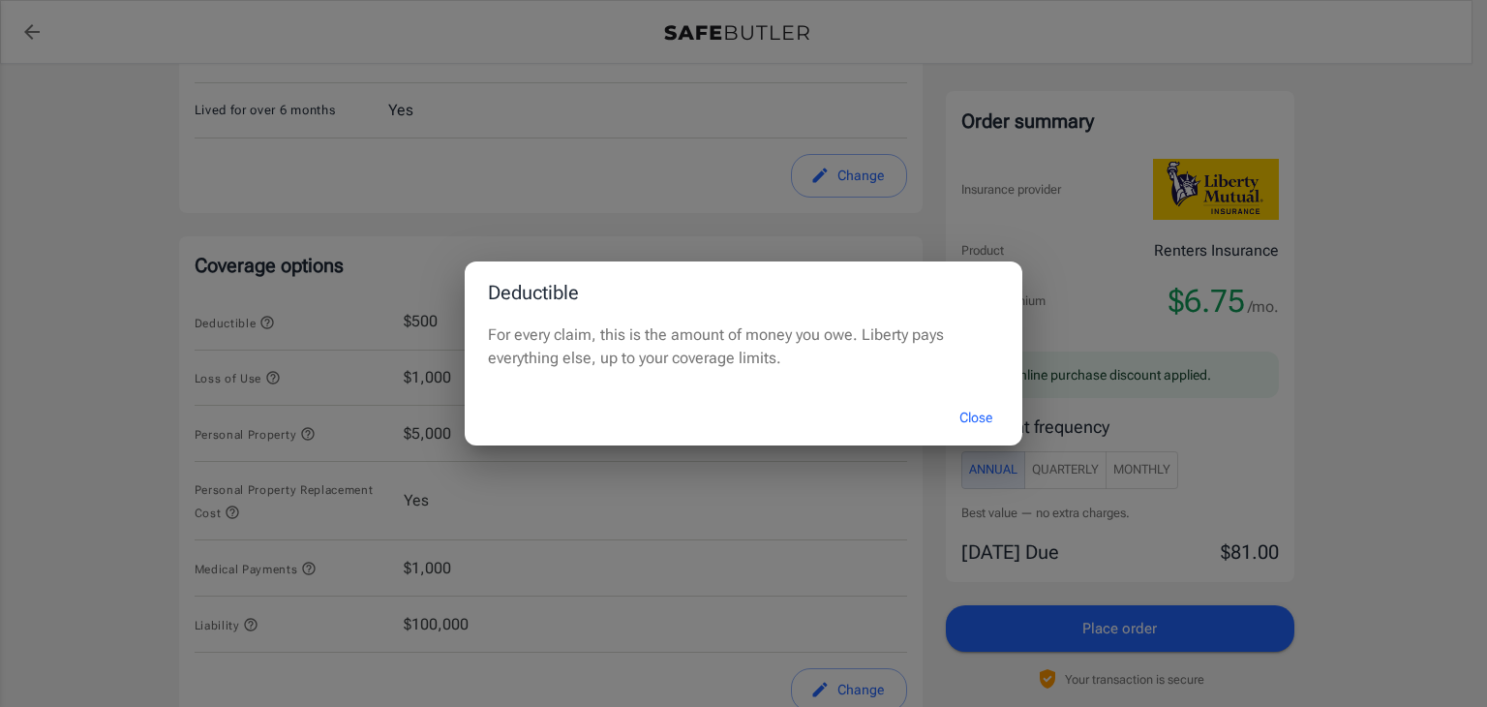
click at [979, 422] on button "Close" at bounding box center [975, 418] width 77 height 42
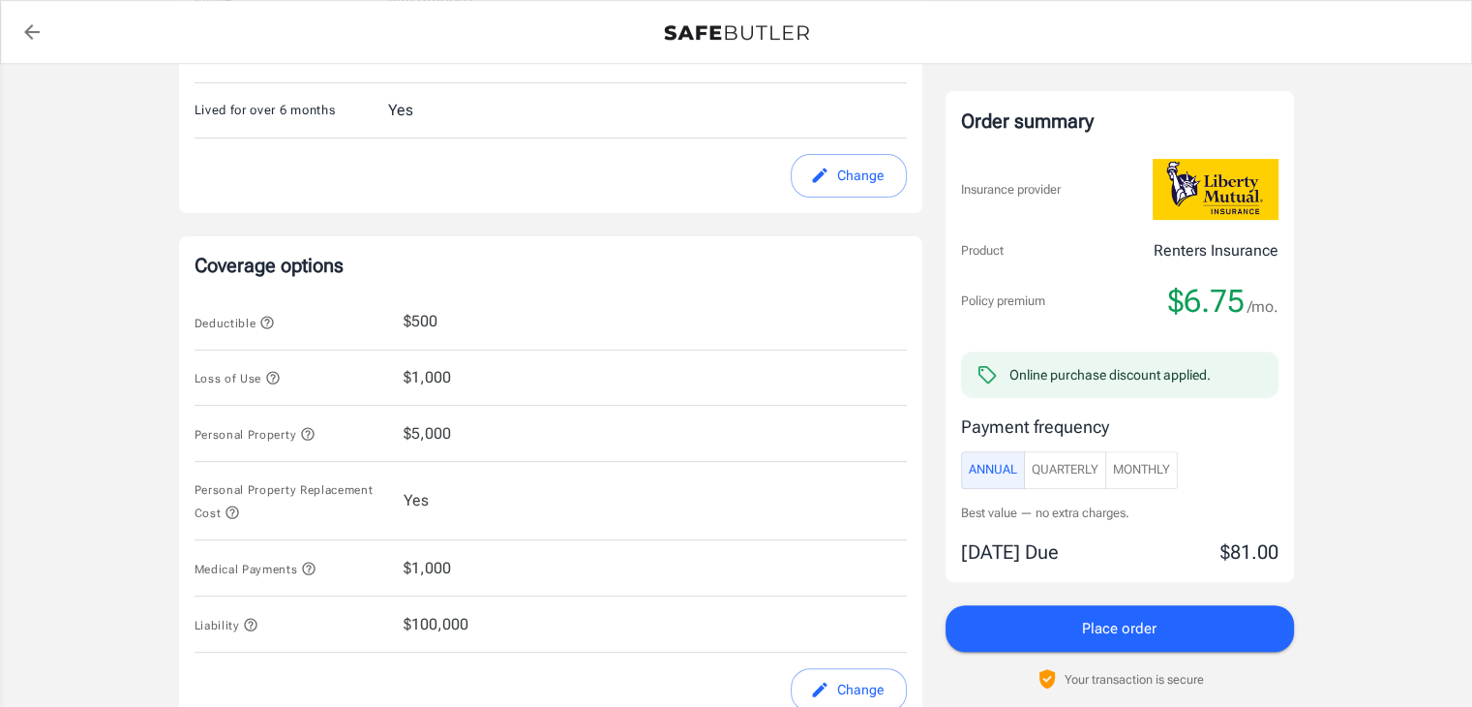
click at [267, 377] on icon "button" at bounding box center [272, 378] width 13 height 13
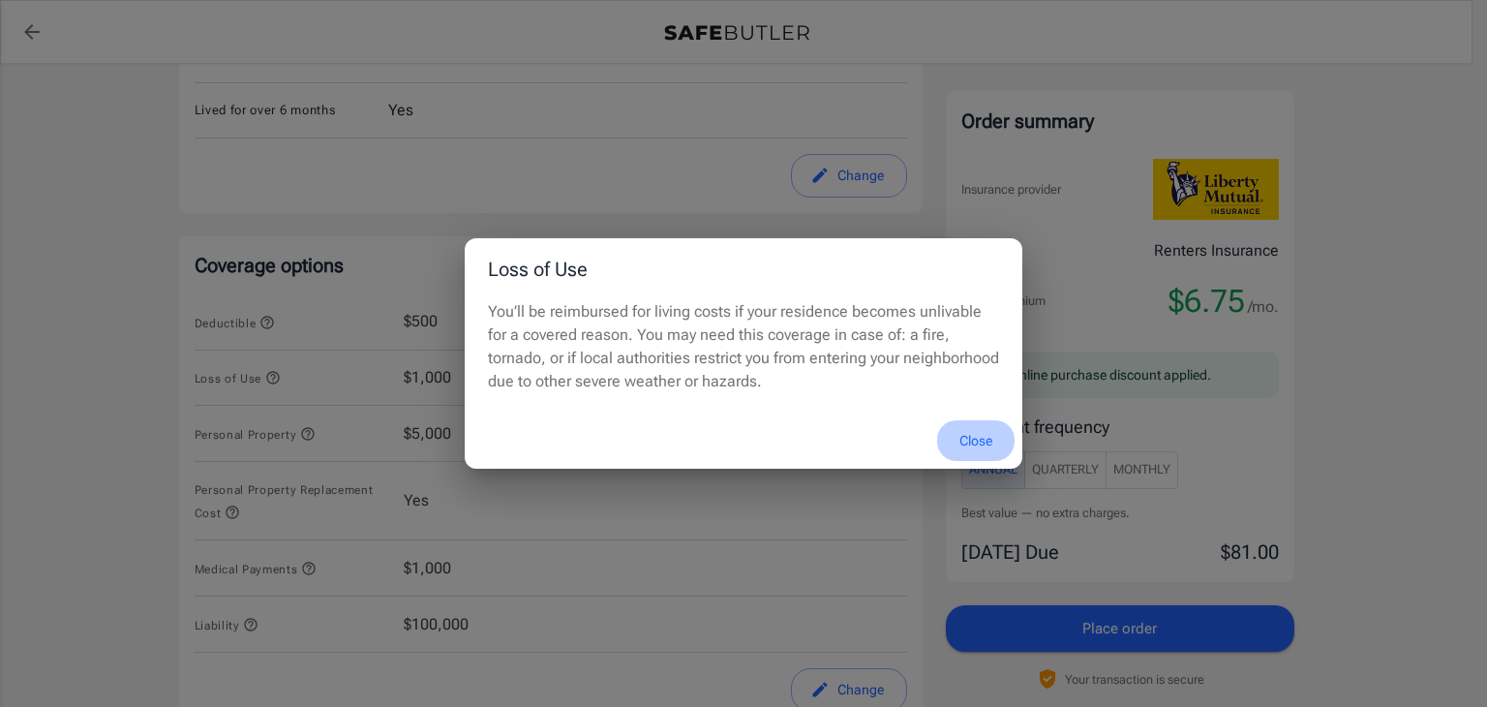
click at [961, 438] on button "Close" at bounding box center [975, 441] width 77 height 42
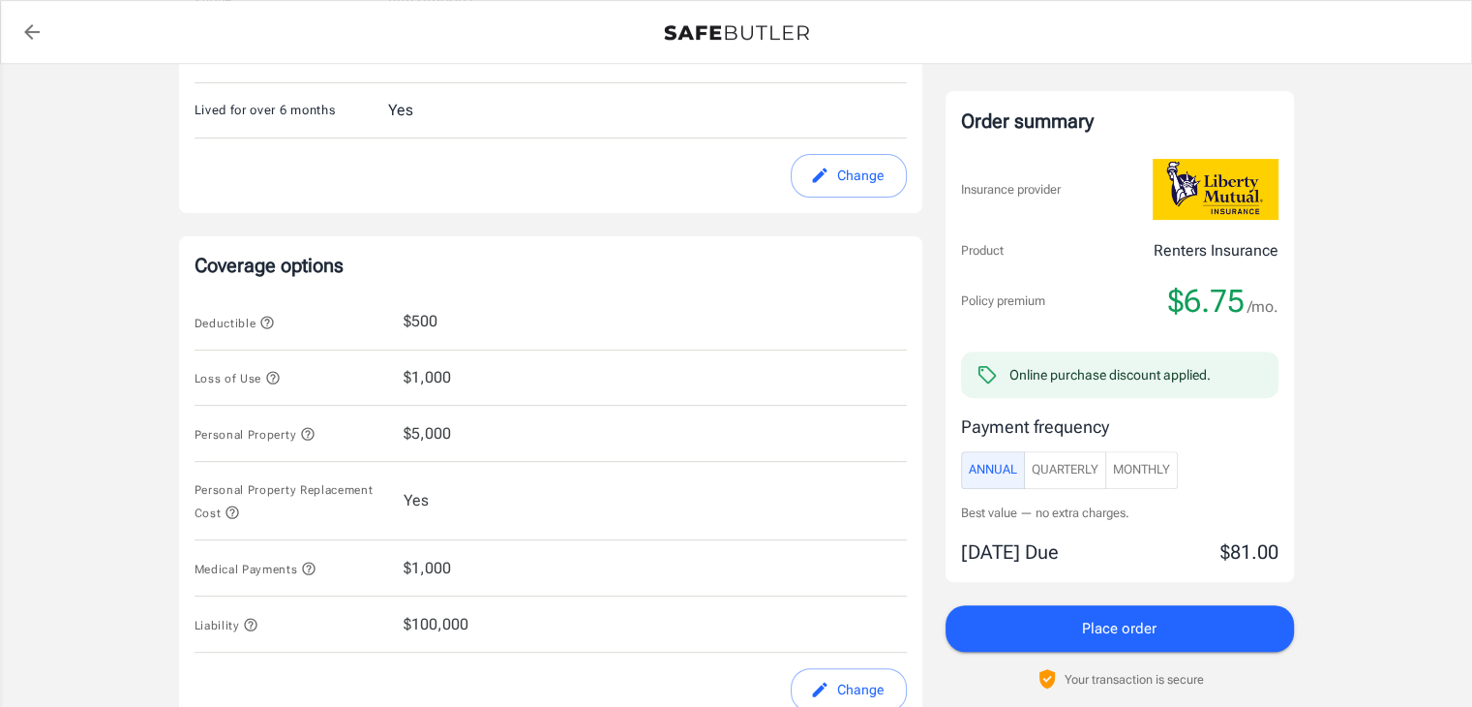
click at [301, 435] on icon "button" at bounding box center [307, 433] width 15 height 15
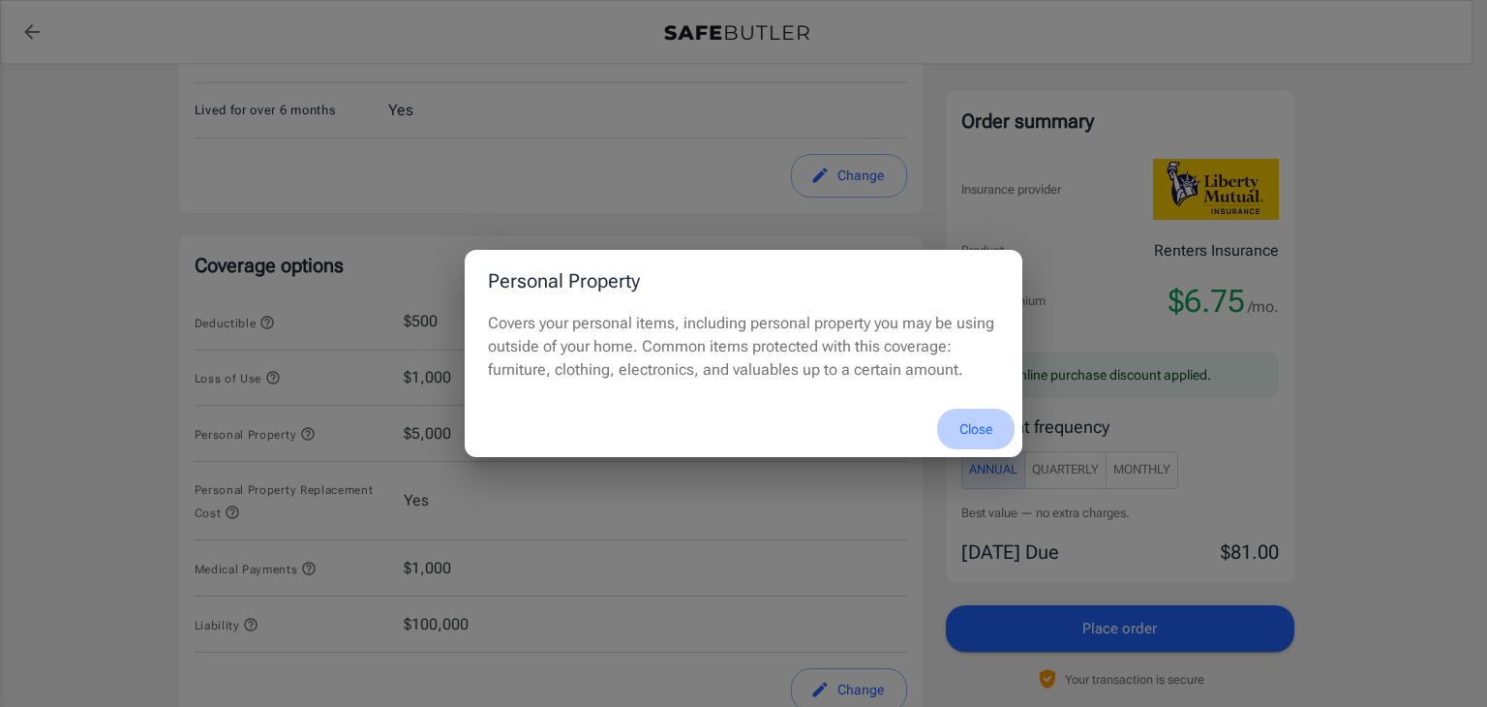
click at [981, 424] on button "Close" at bounding box center [975, 429] width 77 height 42
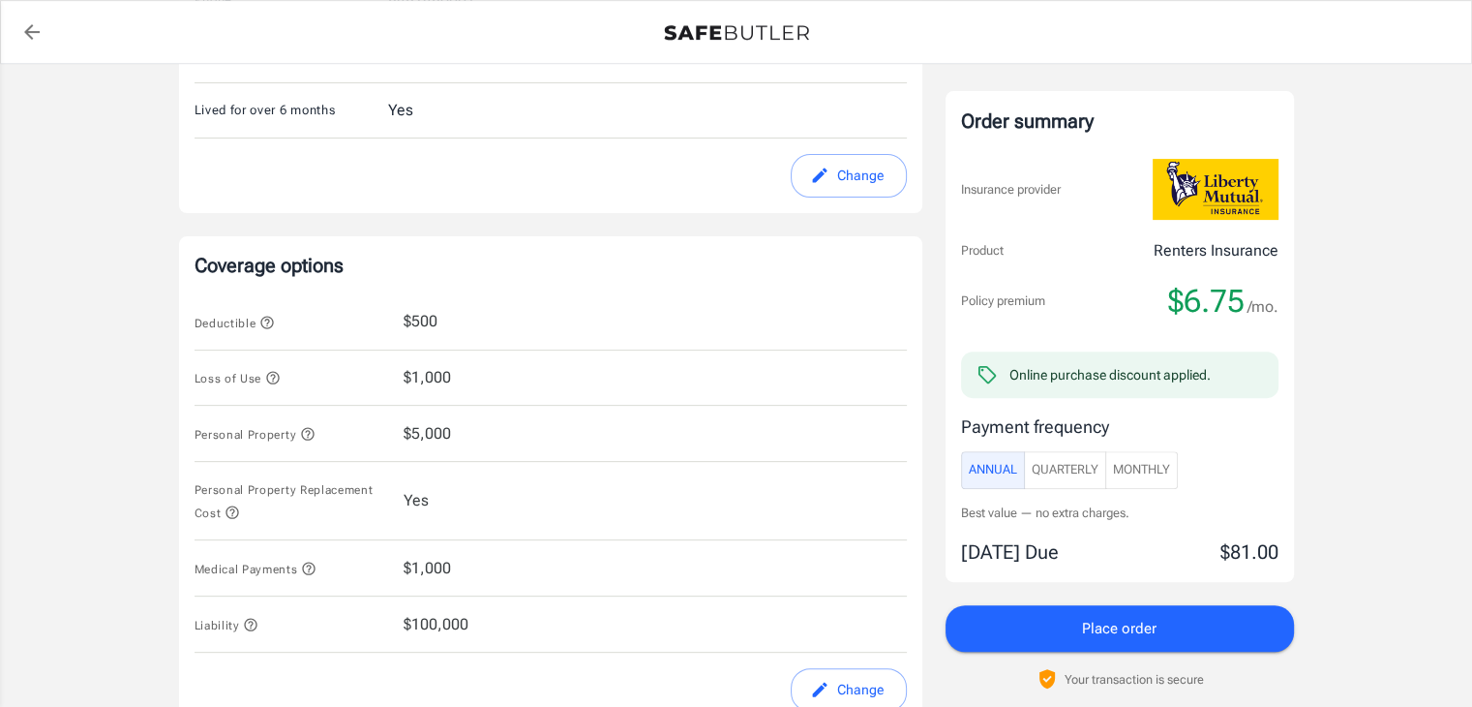
click at [233, 512] on icon "button" at bounding box center [232, 512] width 13 height 13
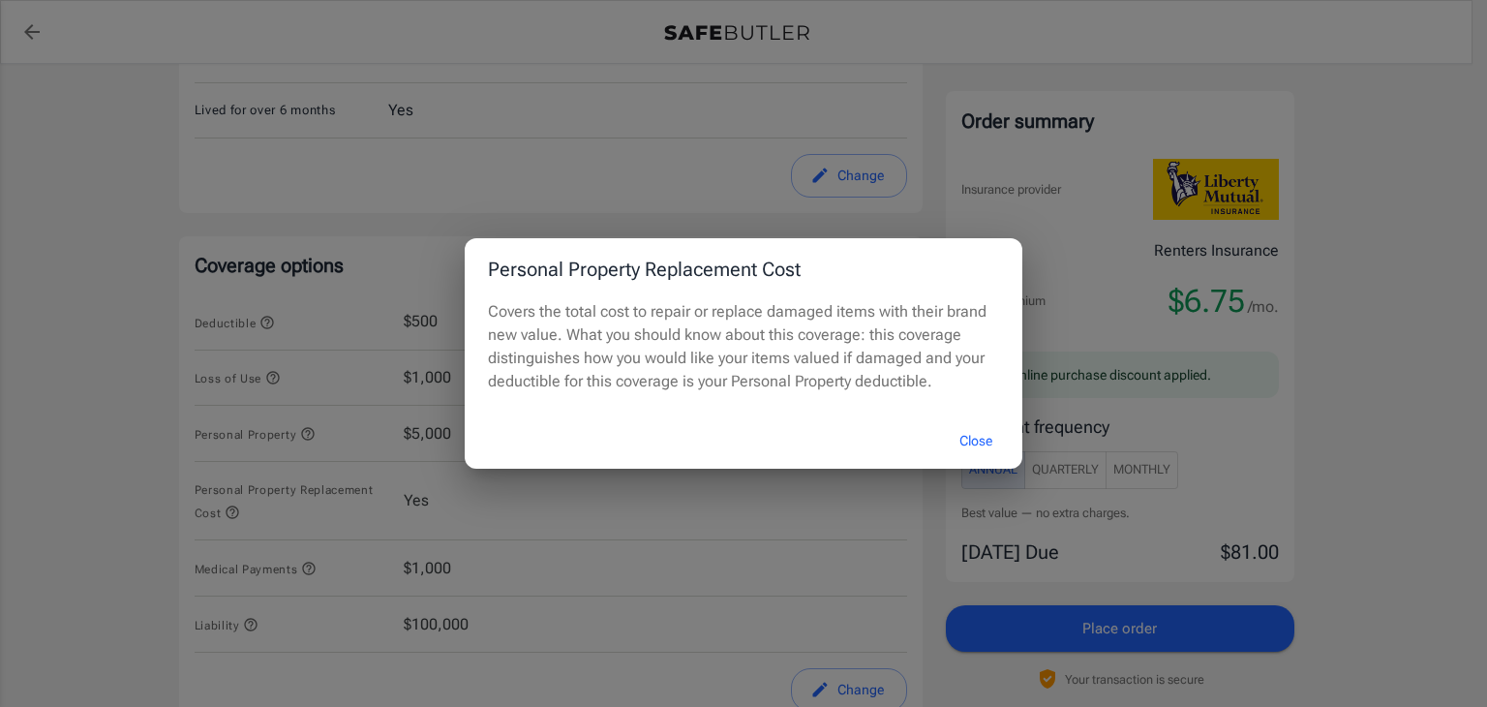
click at [987, 435] on button "Close" at bounding box center [975, 441] width 77 height 42
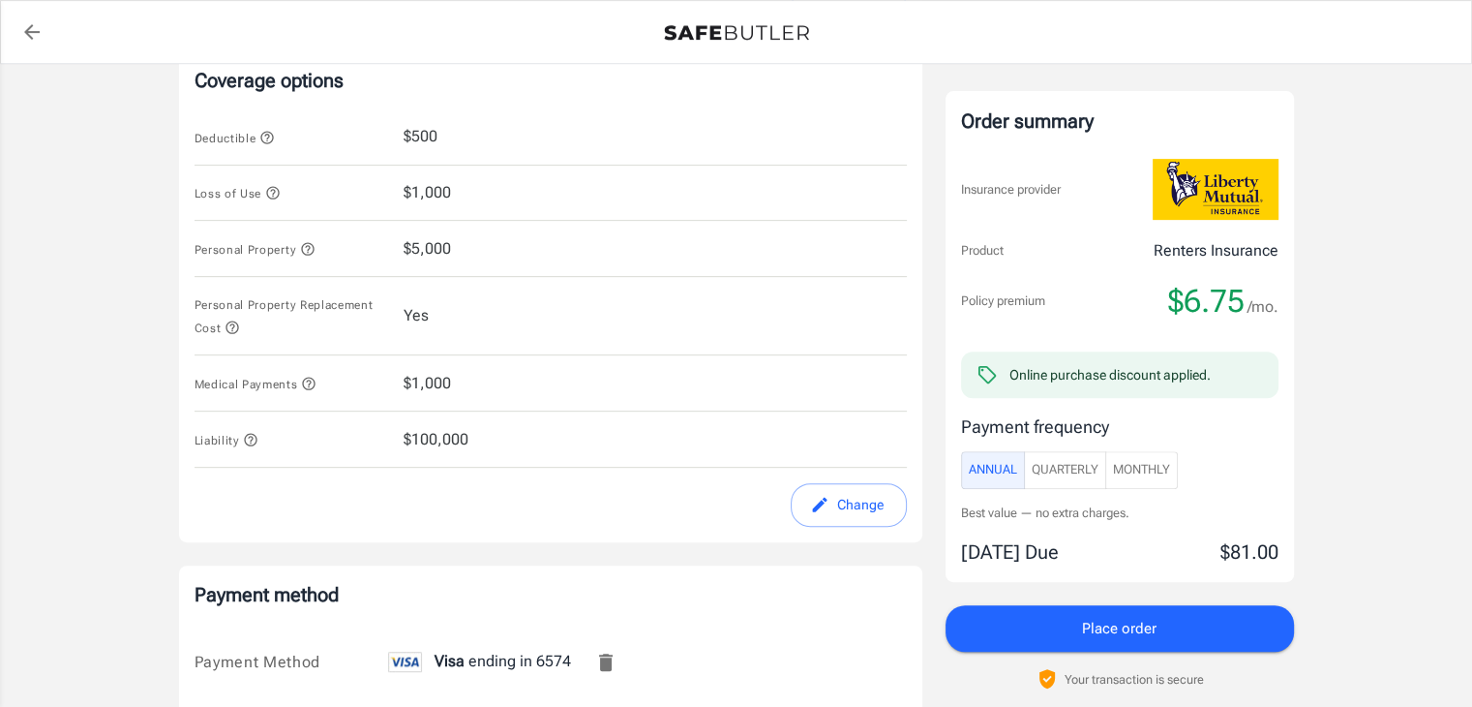
scroll to position [774, 0]
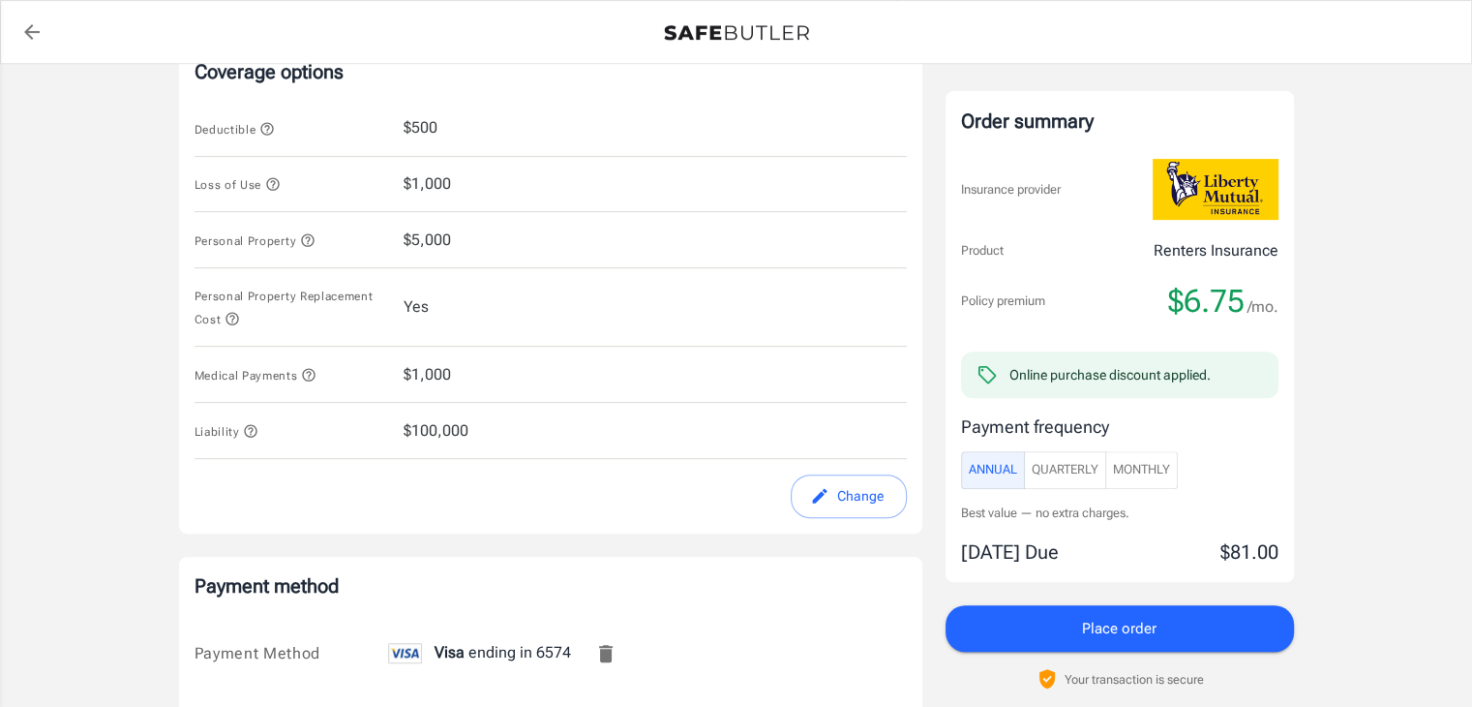
click at [311, 375] on icon "button" at bounding box center [308, 374] width 15 height 15
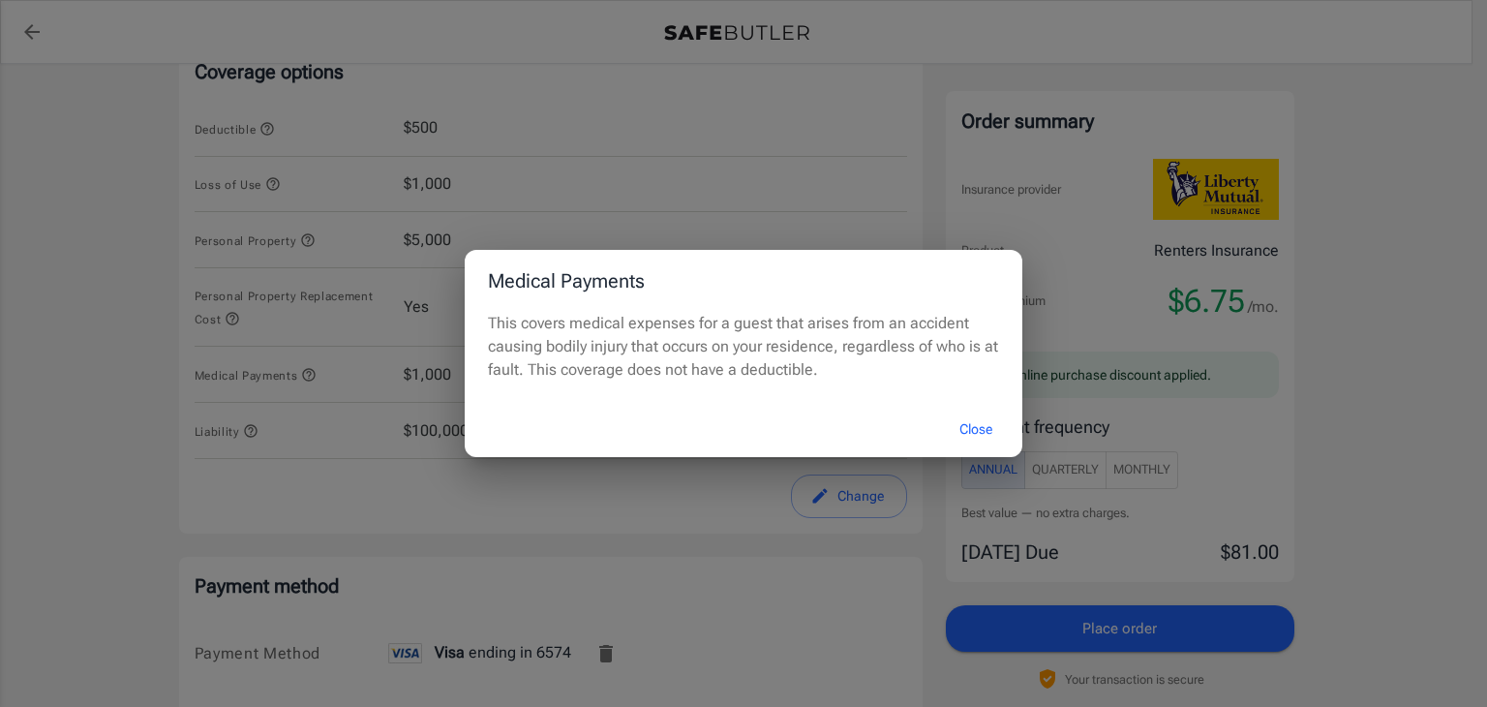
click at [979, 430] on button "Close" at bounding box center [975, 429] width 77 height 42
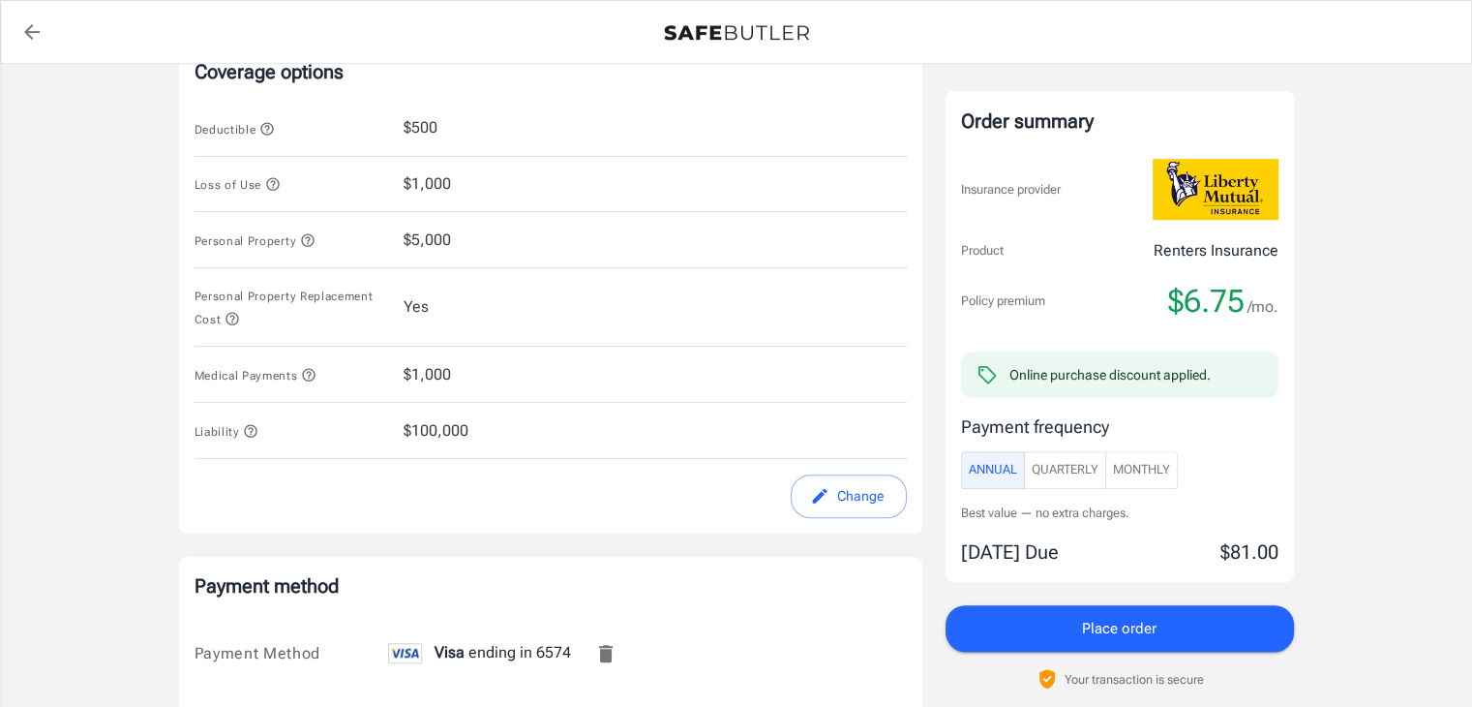
click at [248, 433] on icon "button" at bounding box center [250, 430] width 15 height 15
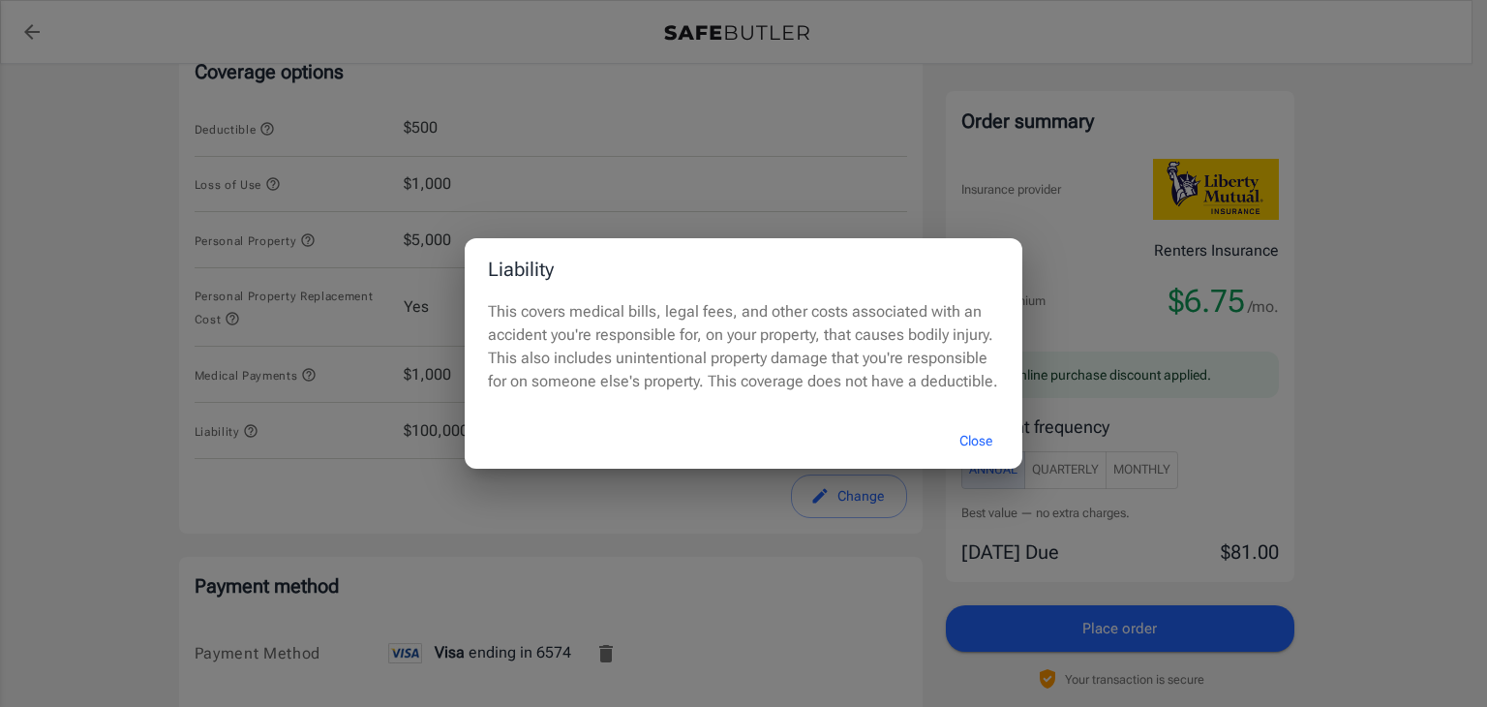
click at [970, 438] on button "Close" at bounding box center [975, 441] width 77 height 42
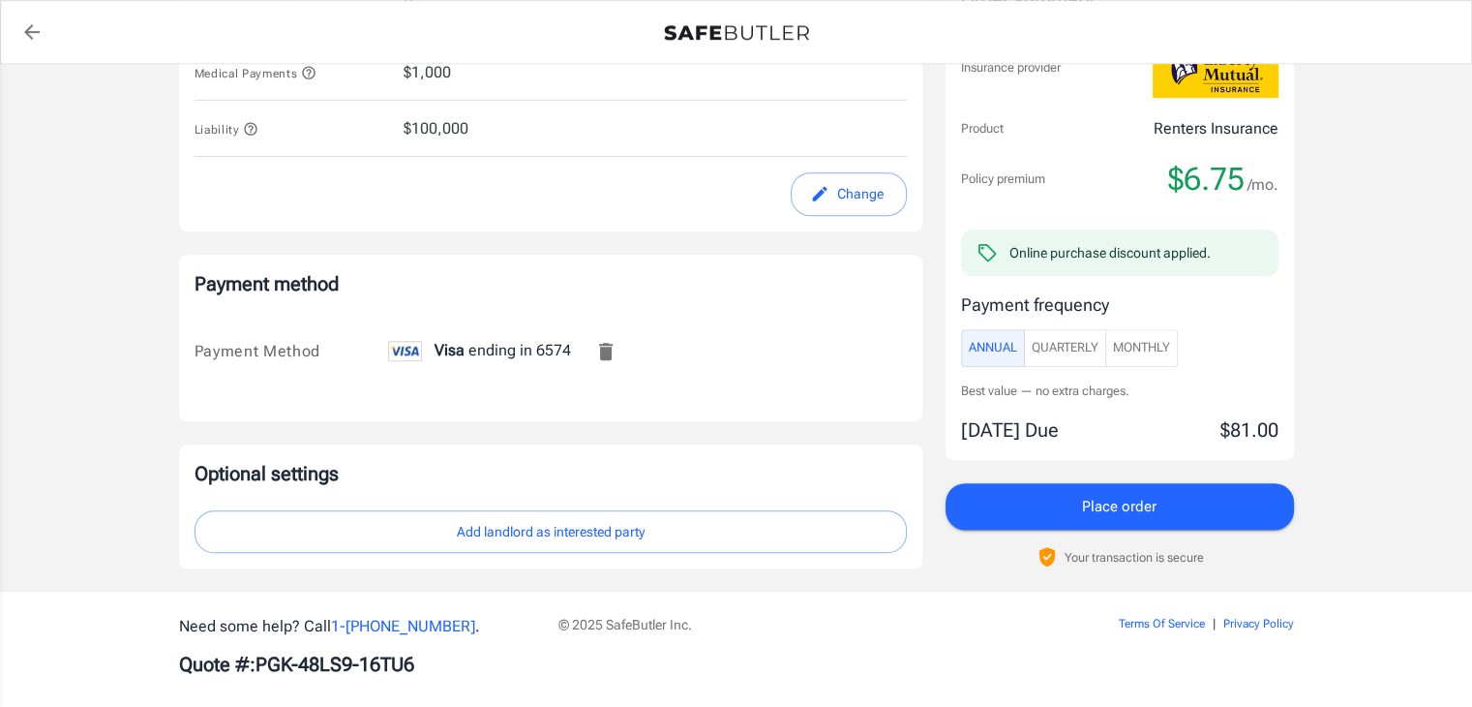
scroll to position [1096, 0]
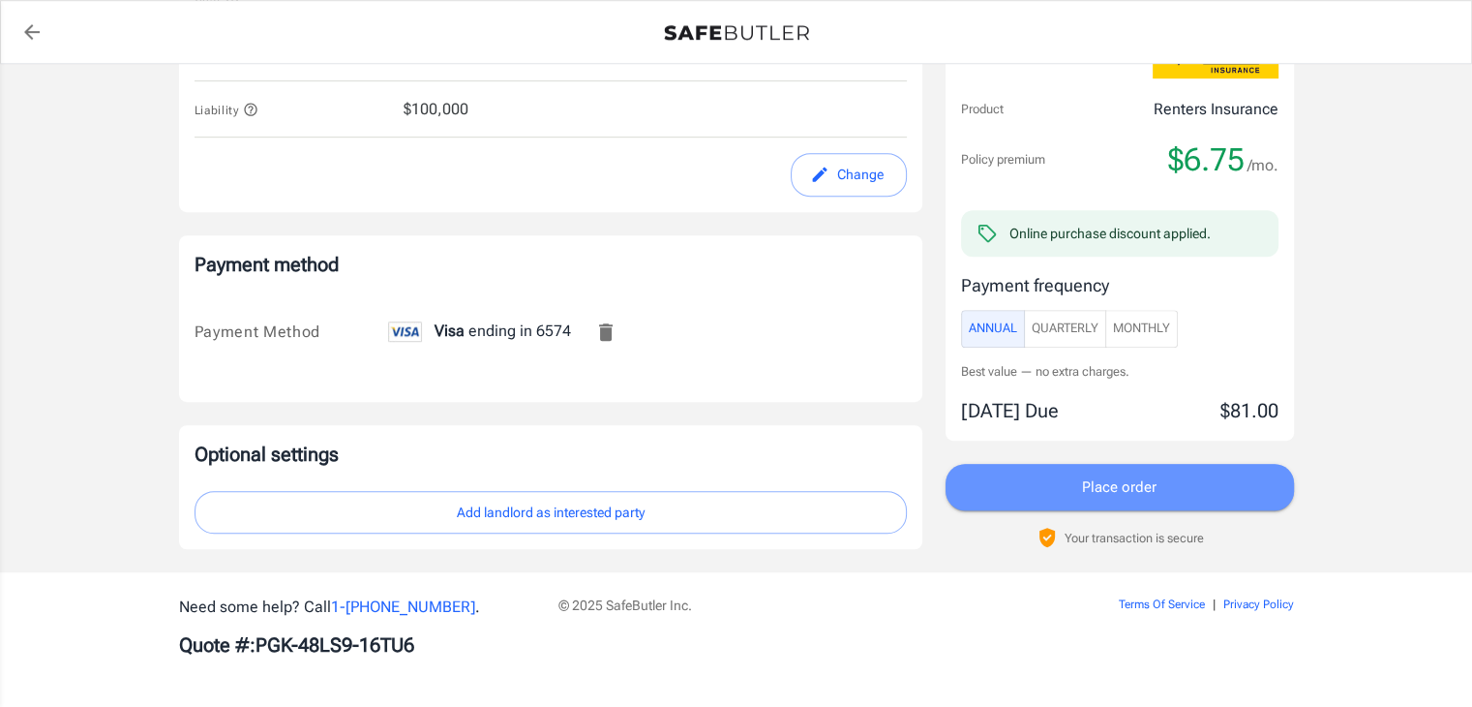
click at [1125, 485] on span "Place order" at bounding box center [1119, 486] width 75 height 25
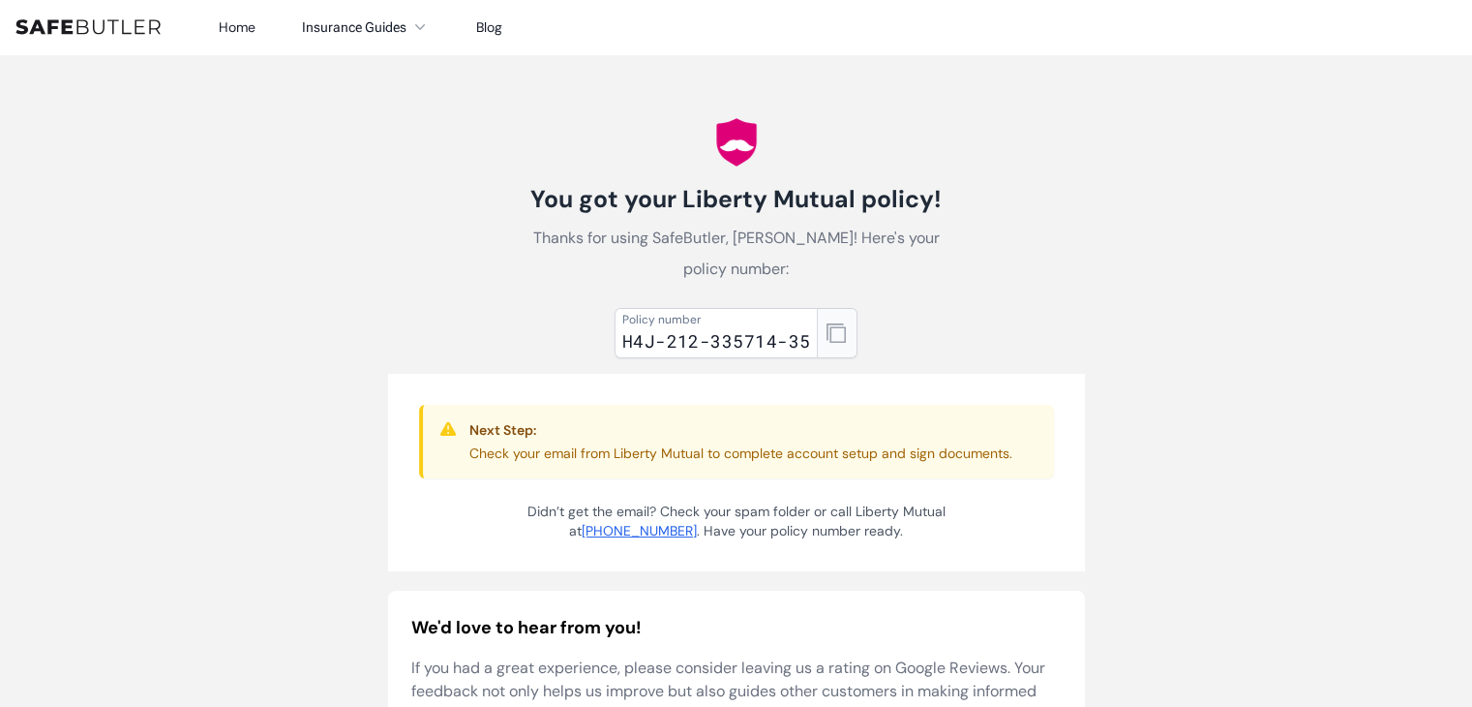
click at [835, 334] on icon "button" at bounding box center [836, 332] width 19 height 19
